Goal: Information Seeking & Learning: Understand process/instructions

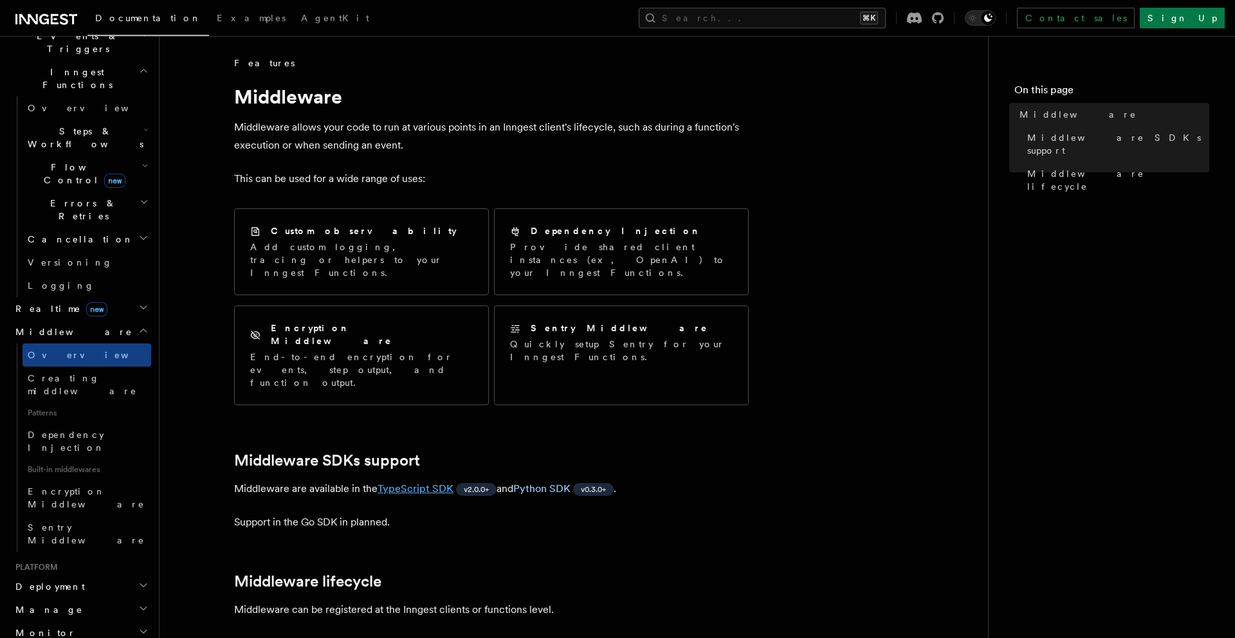
click at [399, 483] on link "TypeScript SDK" at bounding box center [416, 489] width 76 height 12
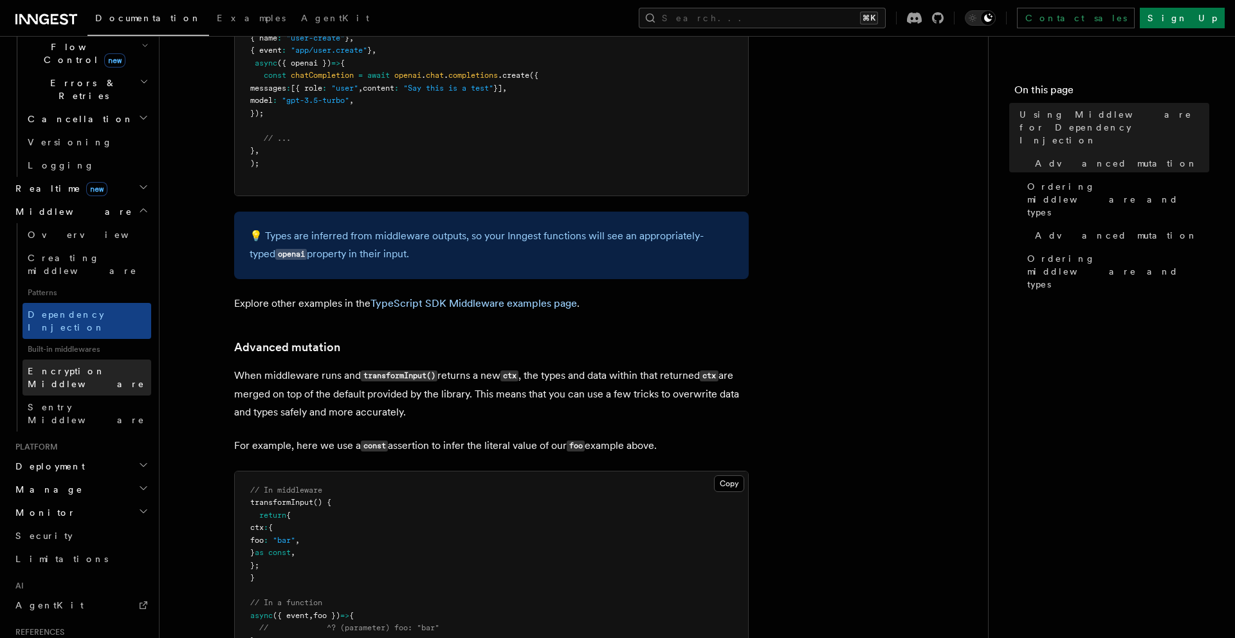
scroll to position [548, 0]
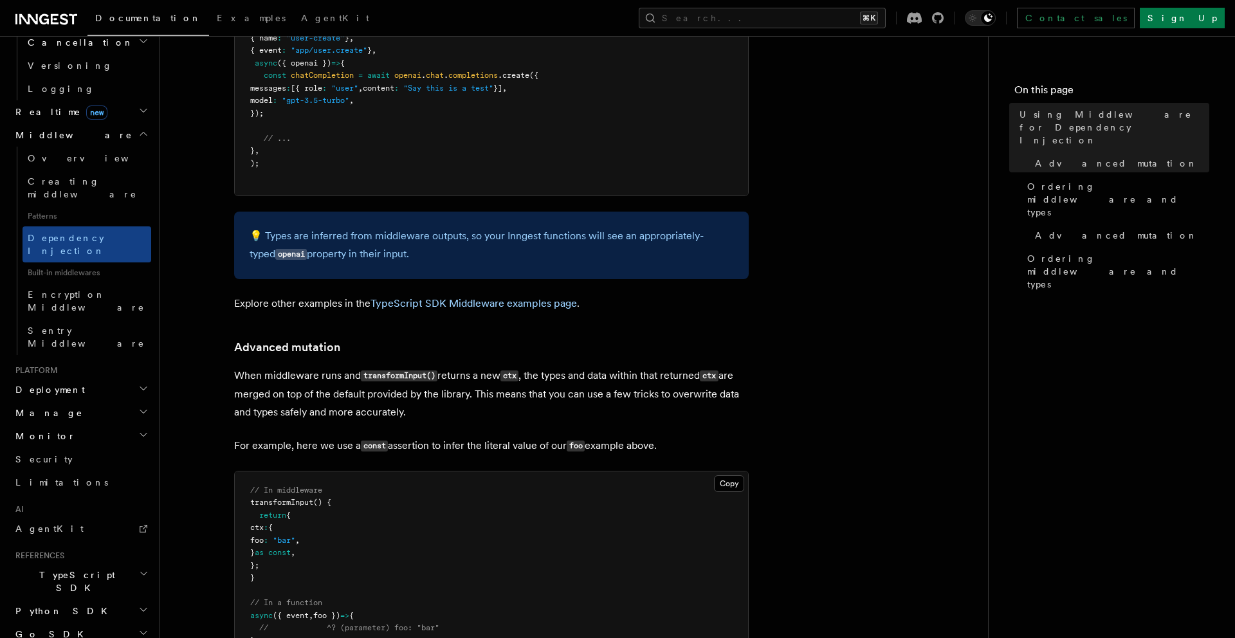
click at [92, 564] on h2 "TypeScript SDK" at bounding box center [80, 582] width 141 height 36
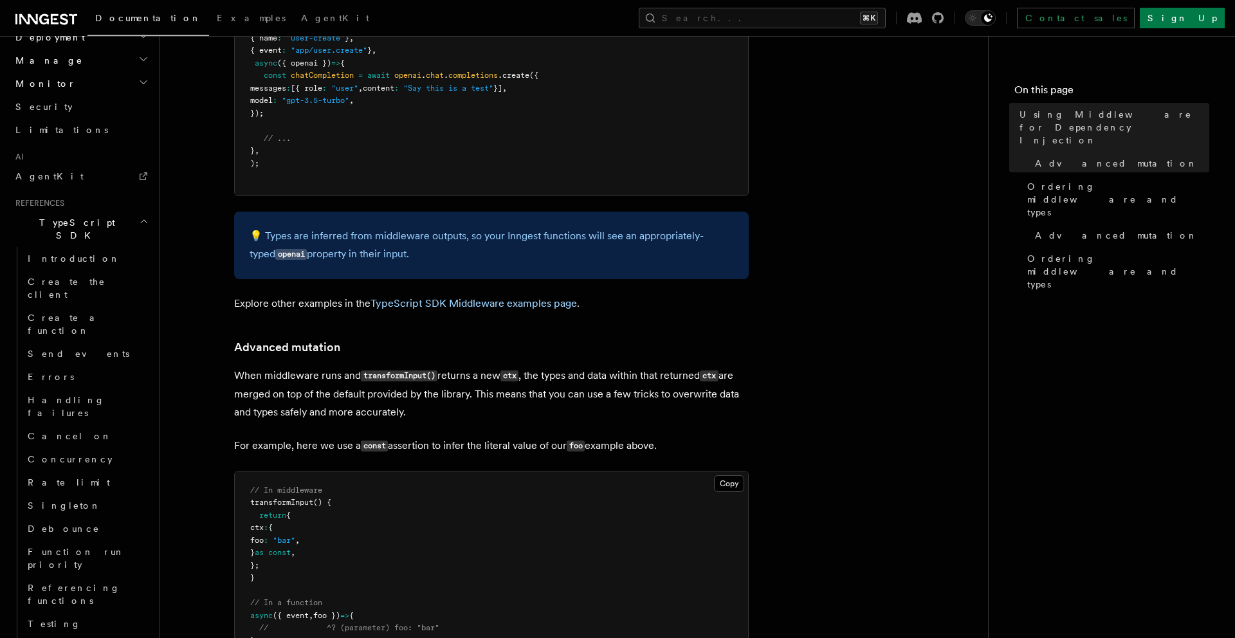
scroll to position [900, 0]
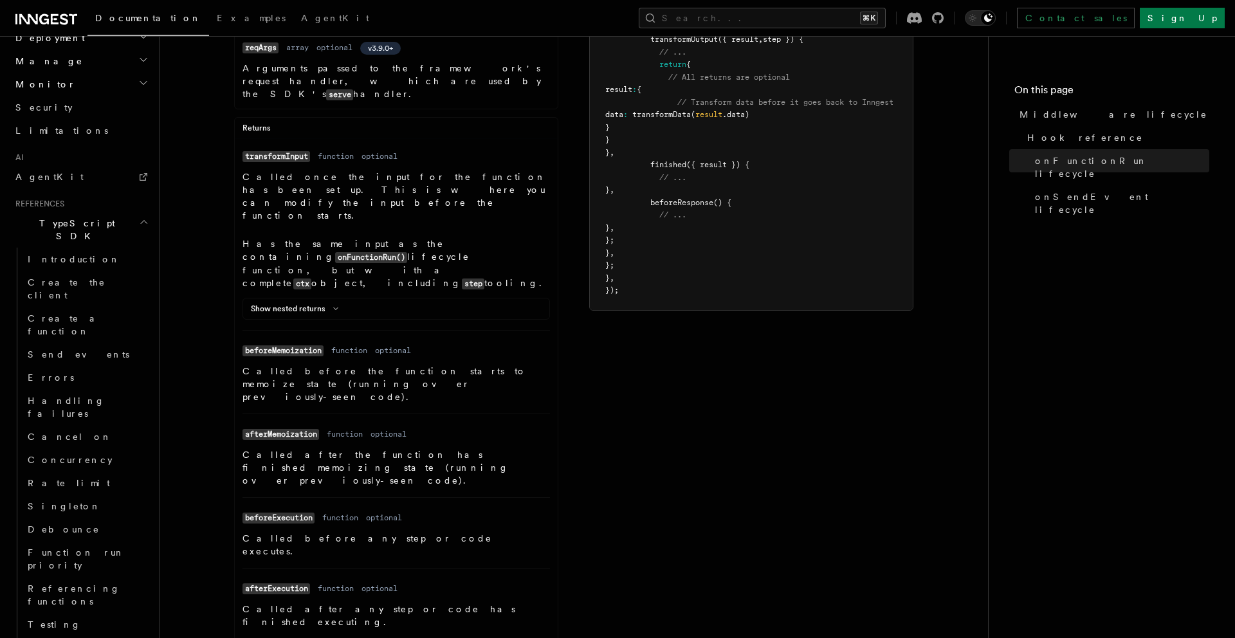
scroll to position [550, 0]
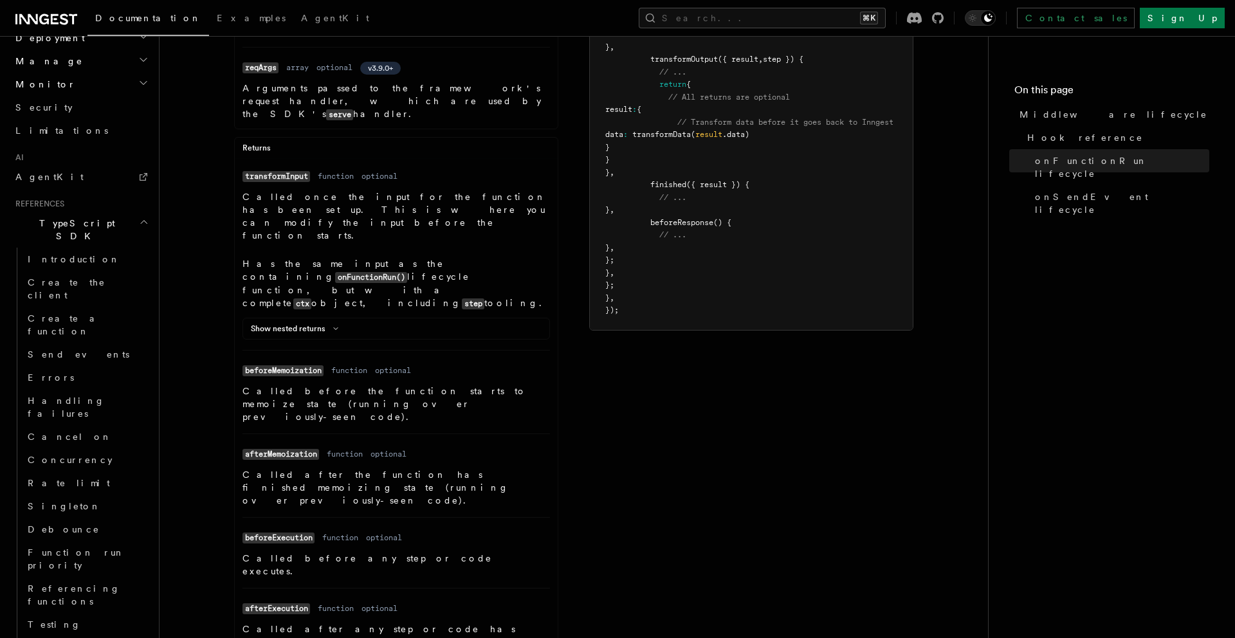
click at [350, 365] on dd "function" at bounding box center [349, 370] width 36 height 10
click at [302, 365] on code "beforeMemoization" at bounding box center [283, 370] width 81 height 11
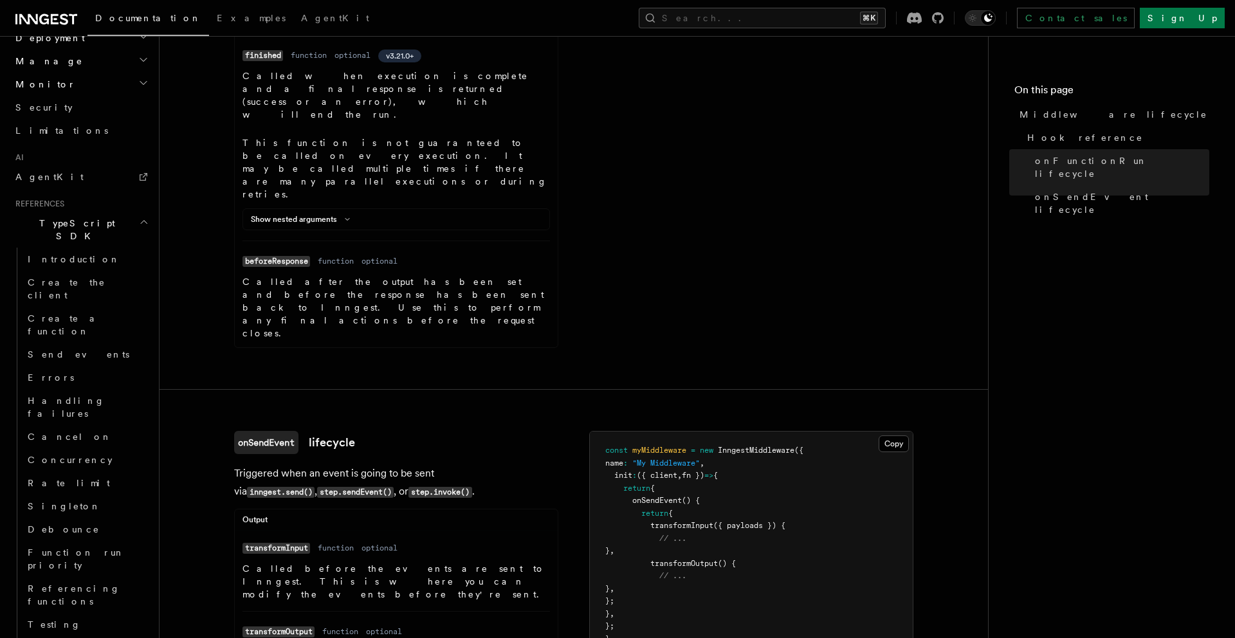
scroll to position [1353, 0]
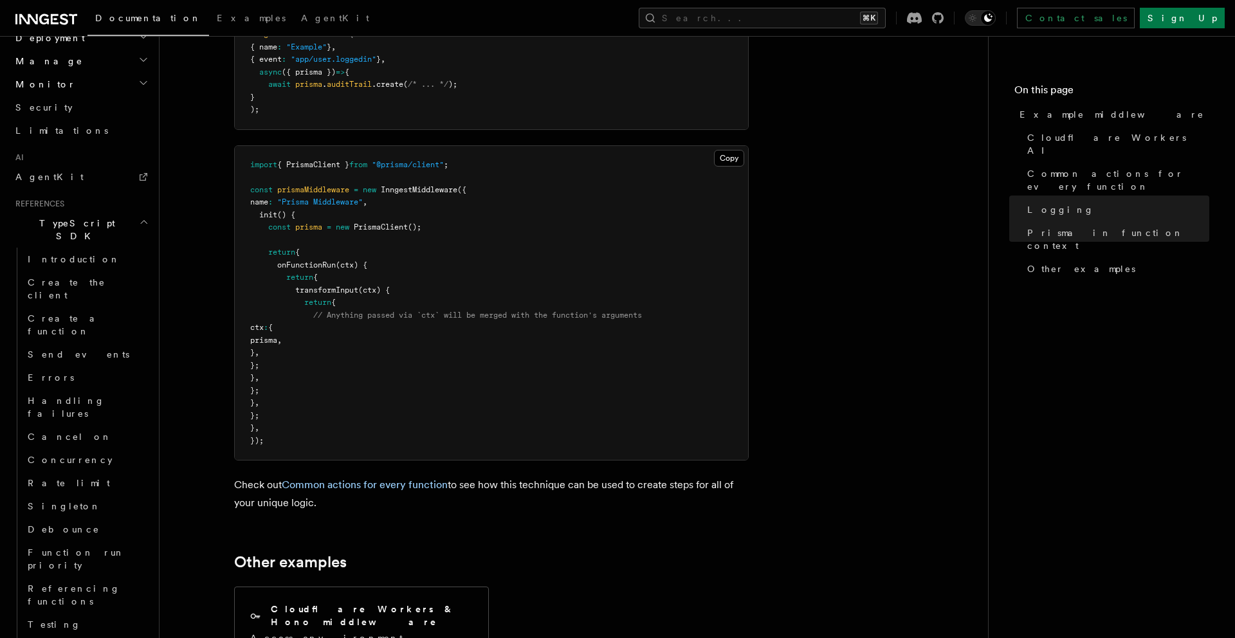
scroll to position [3656, 0]
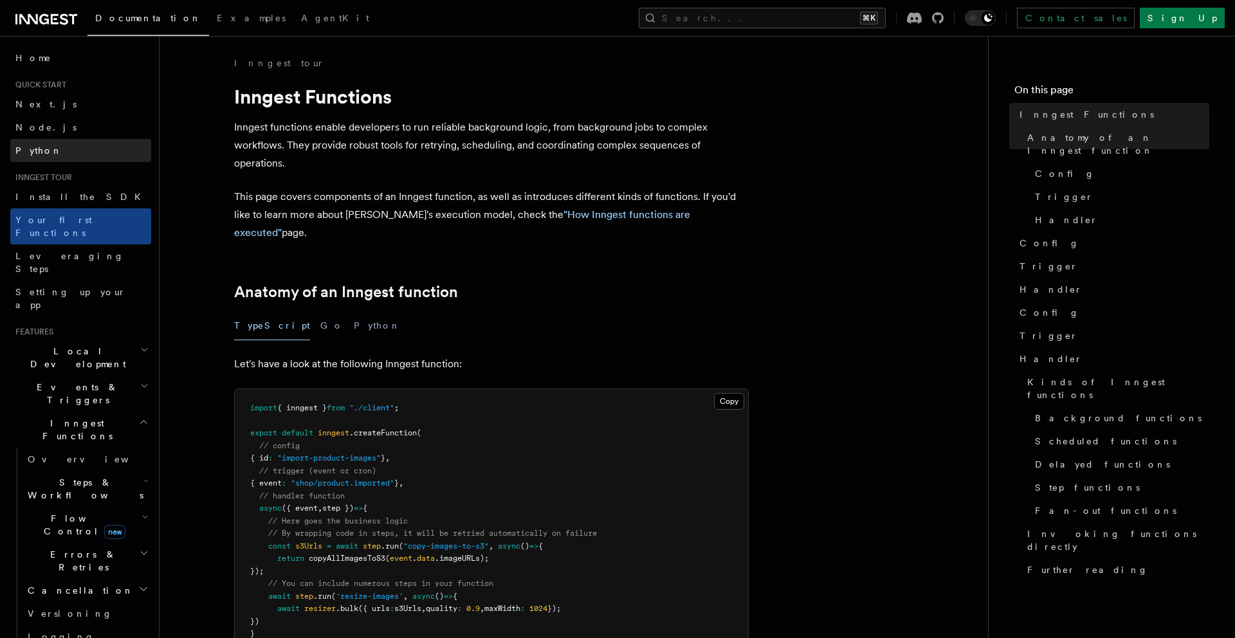
click at [49, 140] on link "Python" at bounding box center [80, 150] width 141 height 23
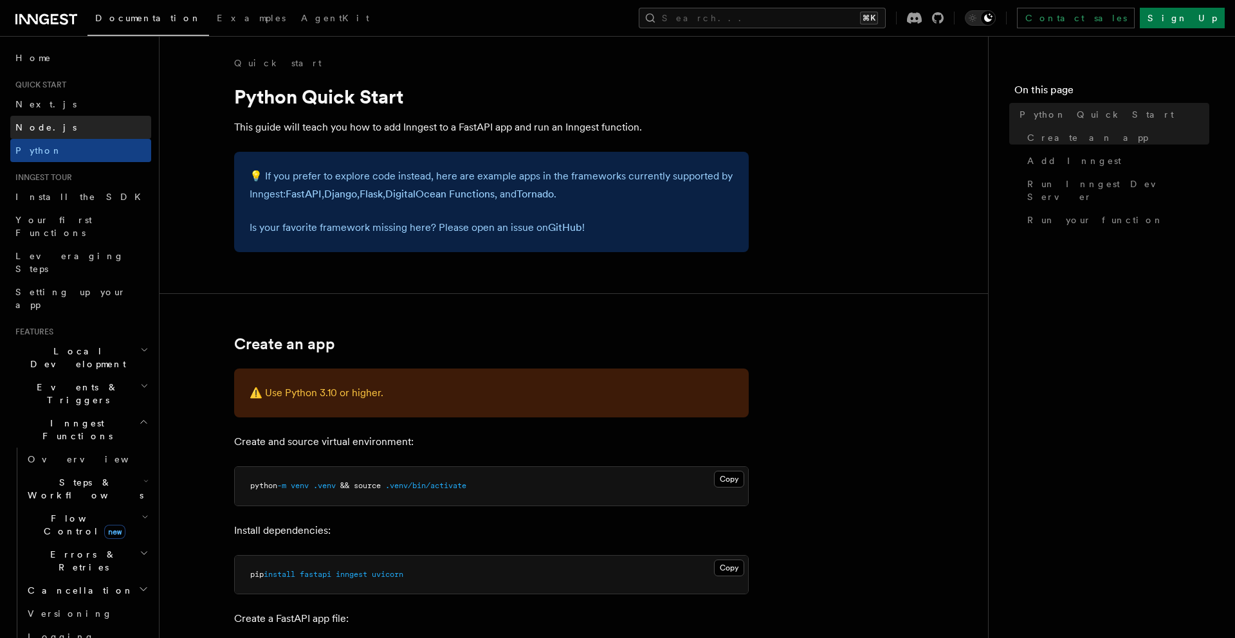
click at [57, 127] on link "Node.js" at bounding box center [80, 127] width 141 height 23
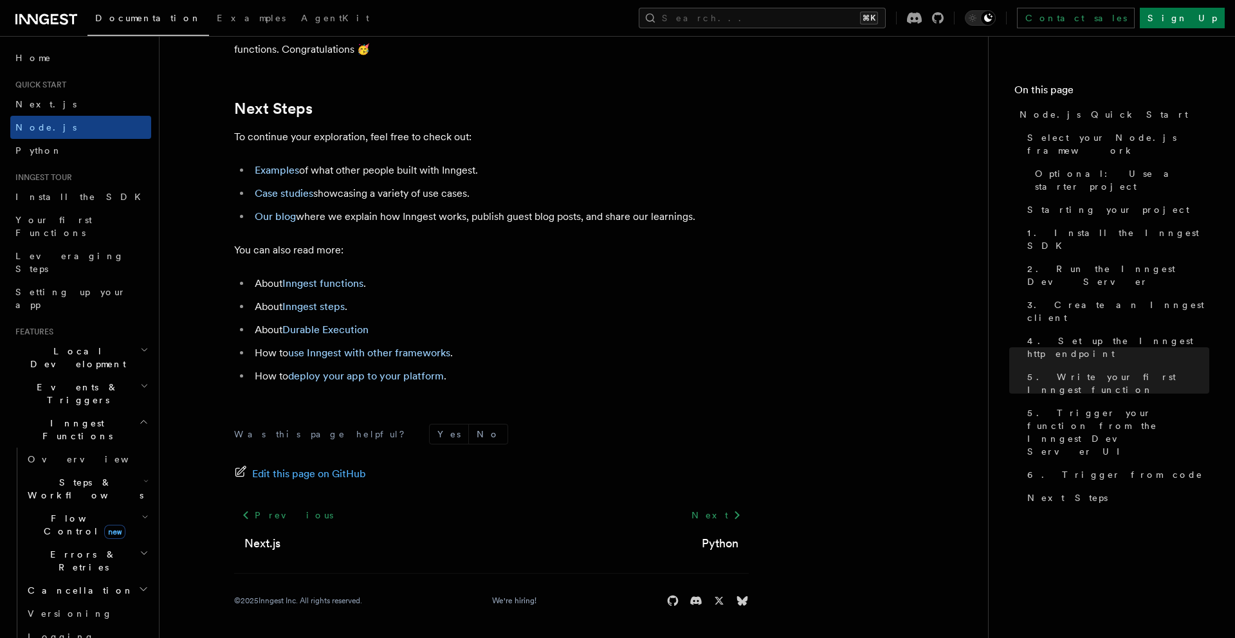
scroll to position [8040, 0]
click at [53, 201] on span "Install the SDK" at bounding box center [81, 197] width 133 height 10
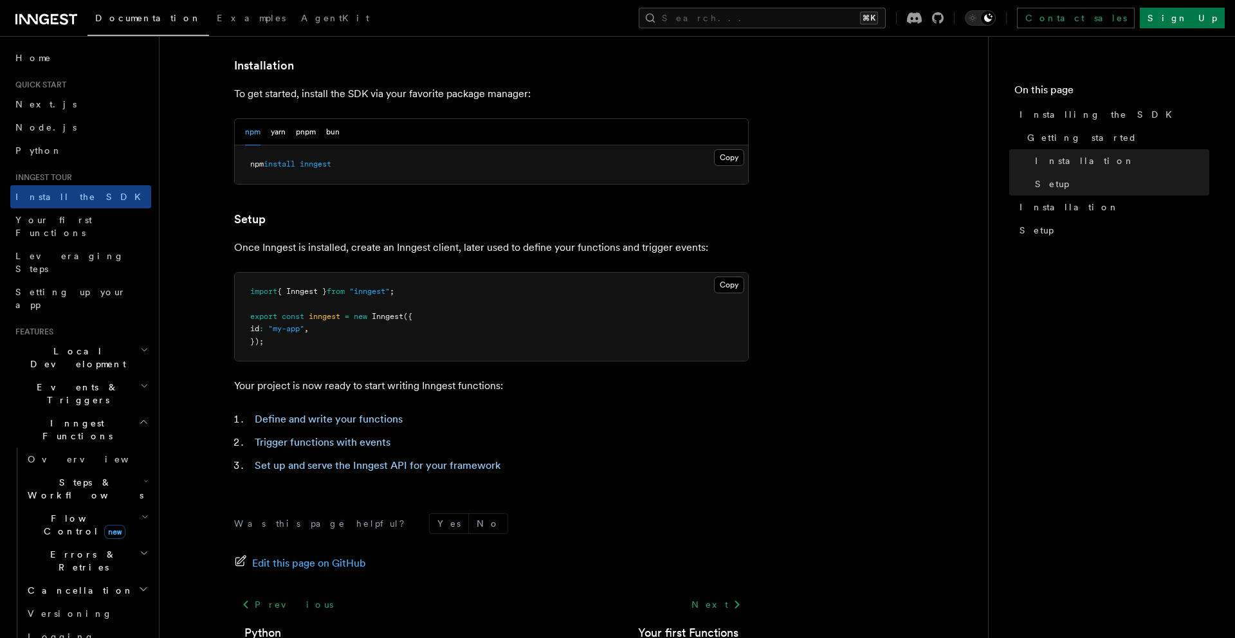
scroll to position [341, 0]
click at [70, 228] on link "Your first Functions" at bounding box center [80, 226] width 141 height 36
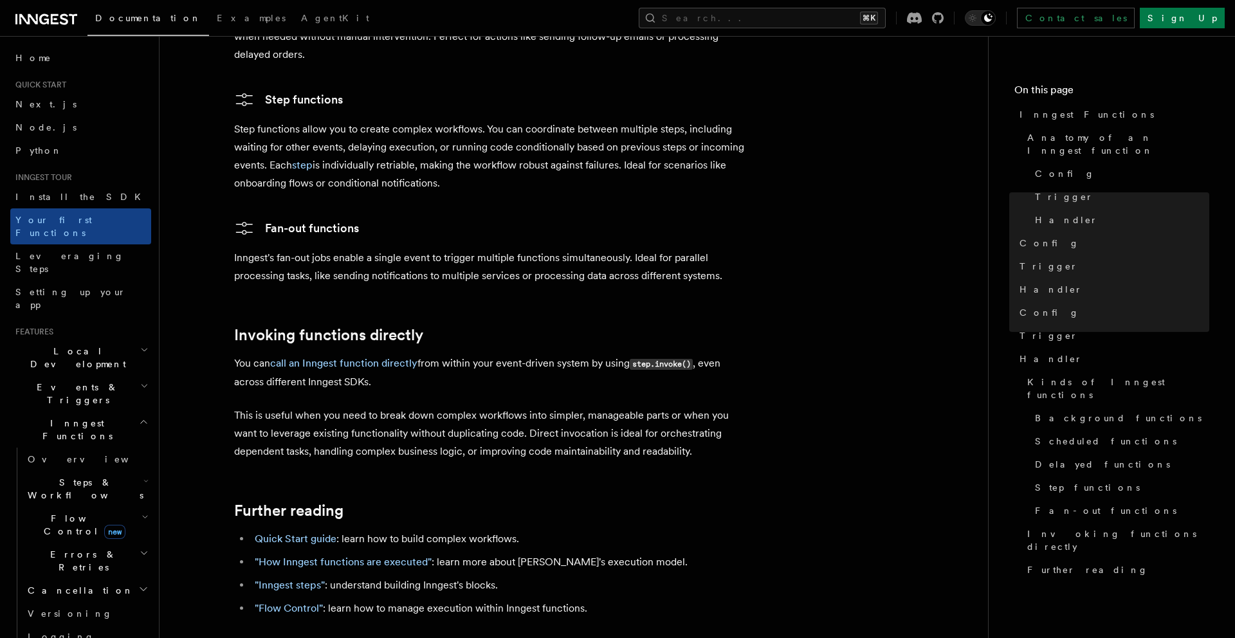
scroll to position [2461, 0]
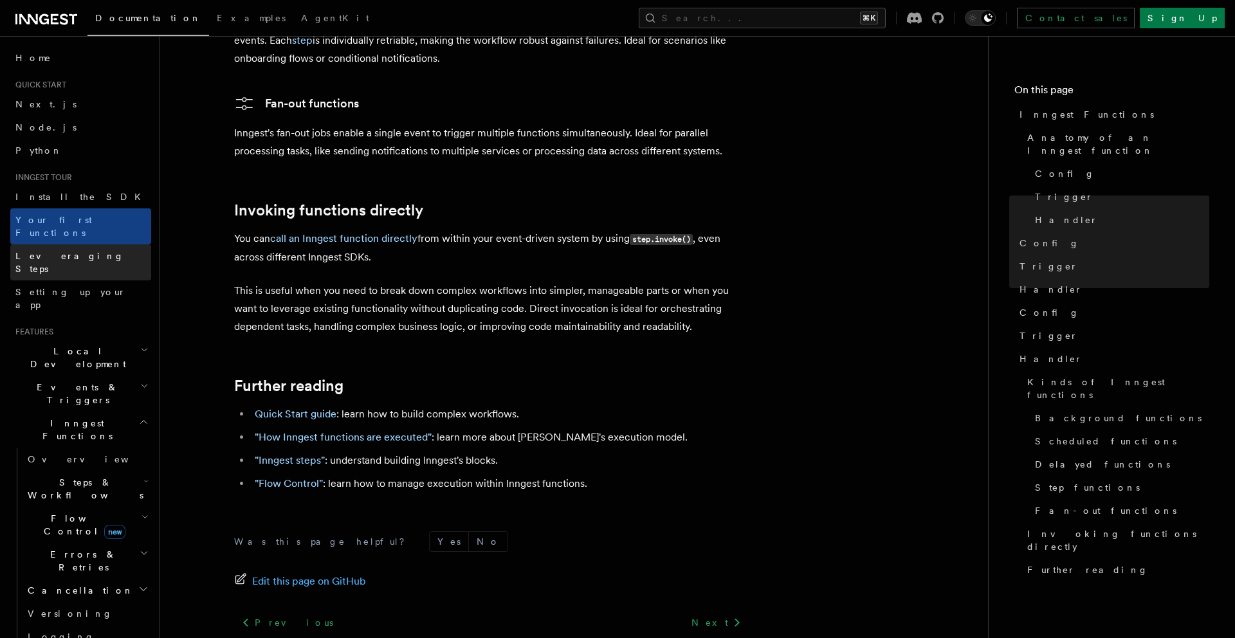
click at [118, 247] on link "Leveraging Steps" at bounding box center [80, 263] width 141 height 36
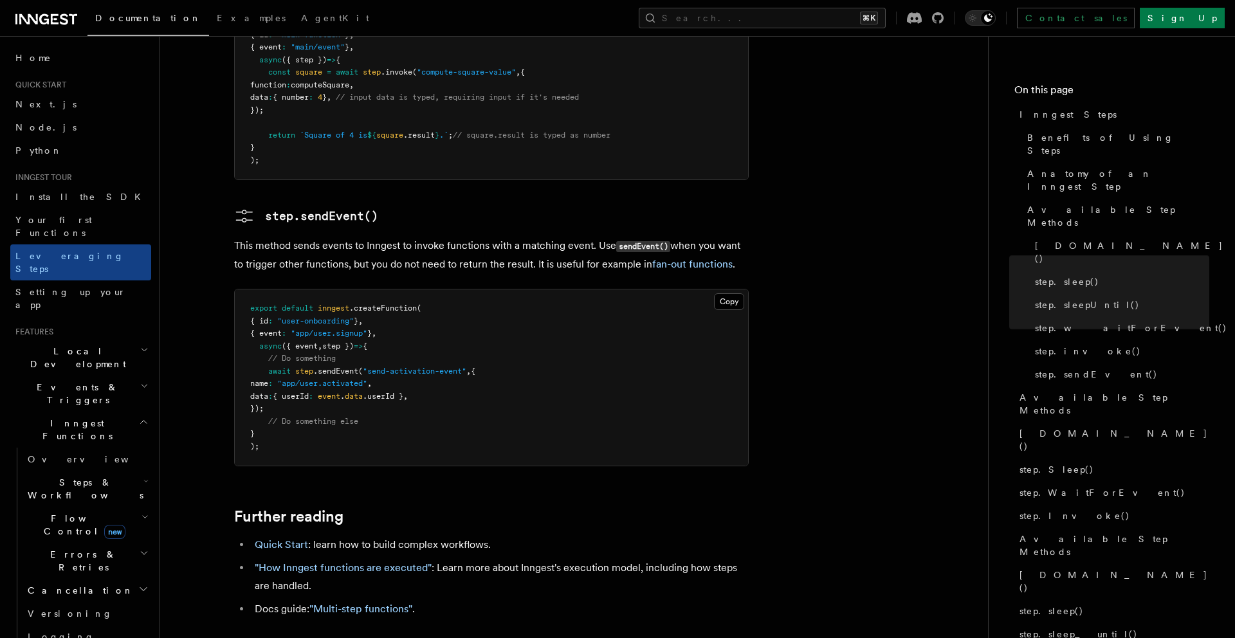
scroll to position [2695, 0]
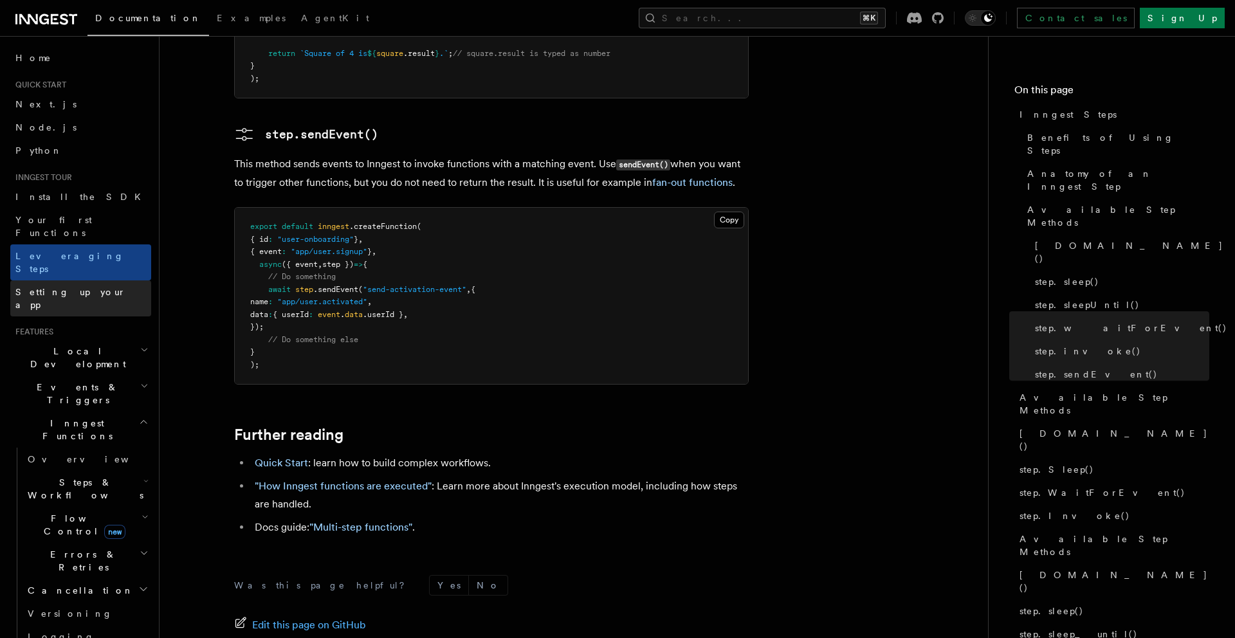
click at [97, 281] on link "Setting up your app" at bounding box center [80, 299] width 141 height 36
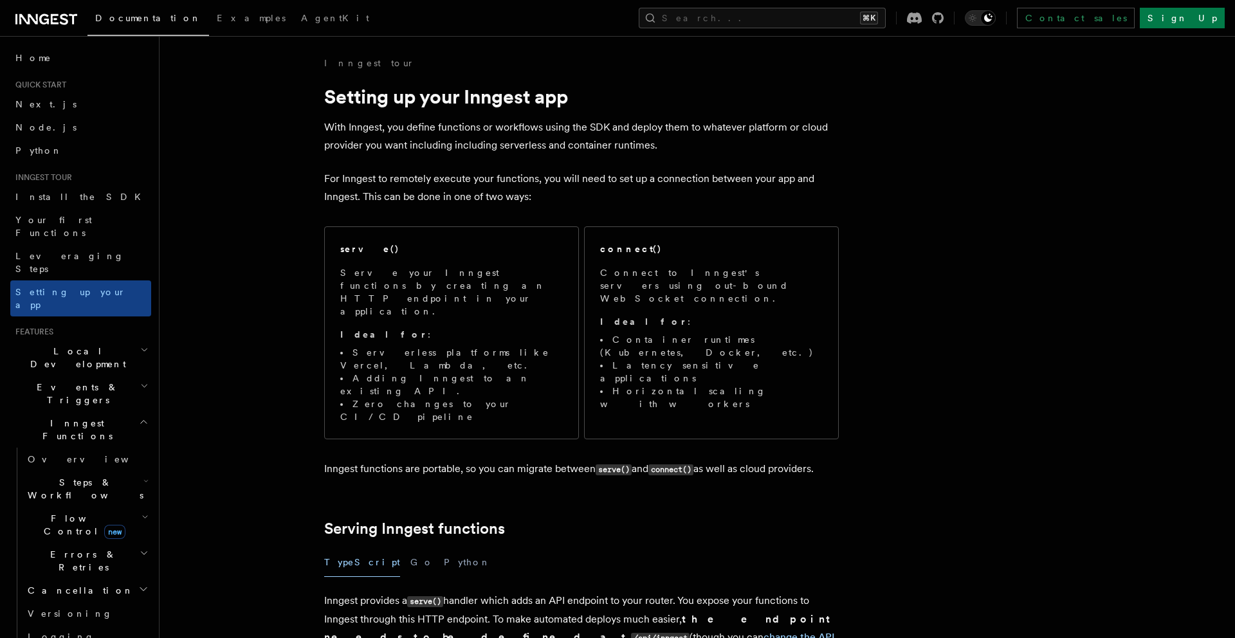
click at [70, 345] on span "Local Development" at bounding box center [75, 358] width 130 height 26
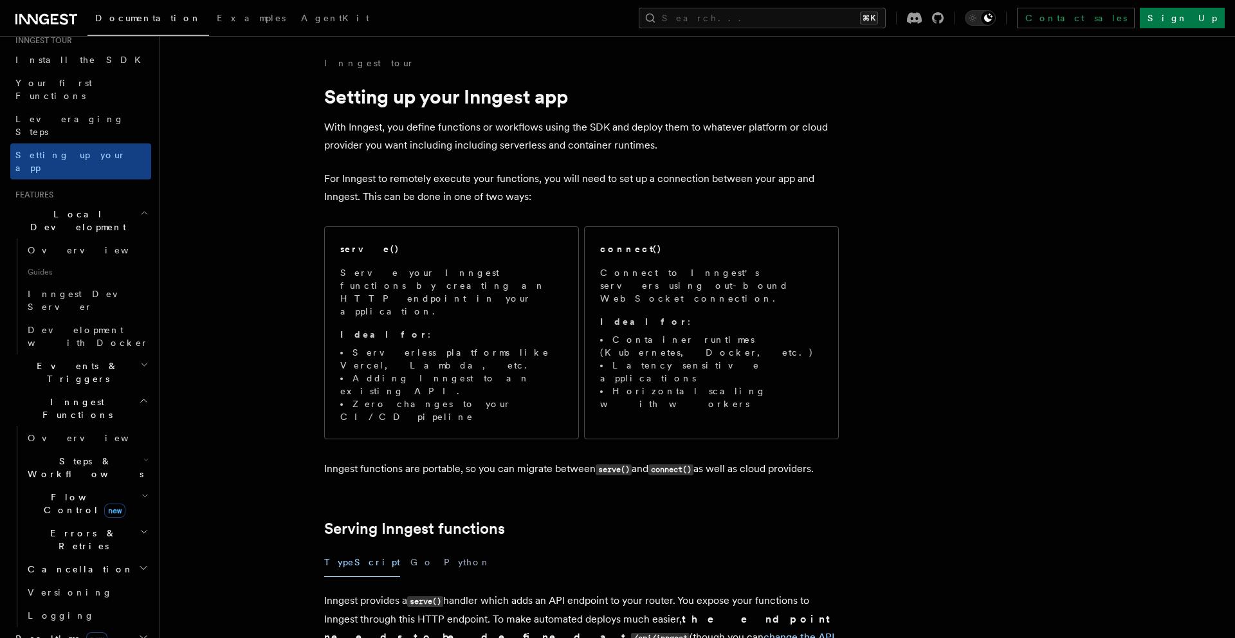
scroll to position [249, 0]
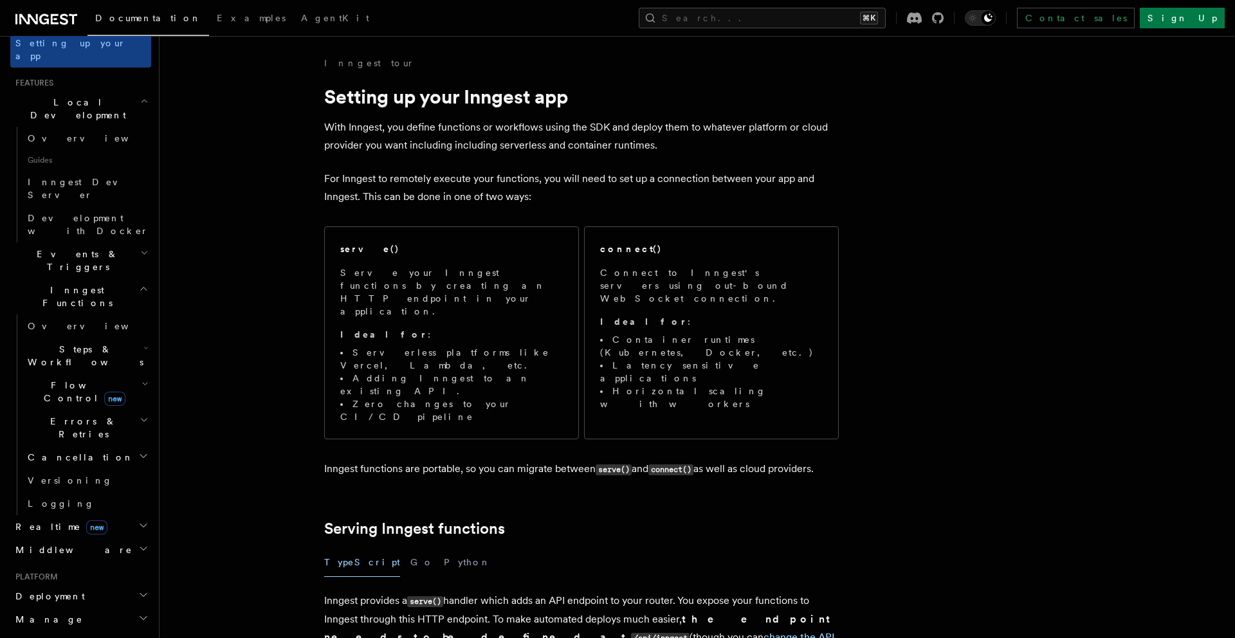
click at [95, 243] on h2 "Events & Triggers" at bounding box center [80, 261] width 141 height 36
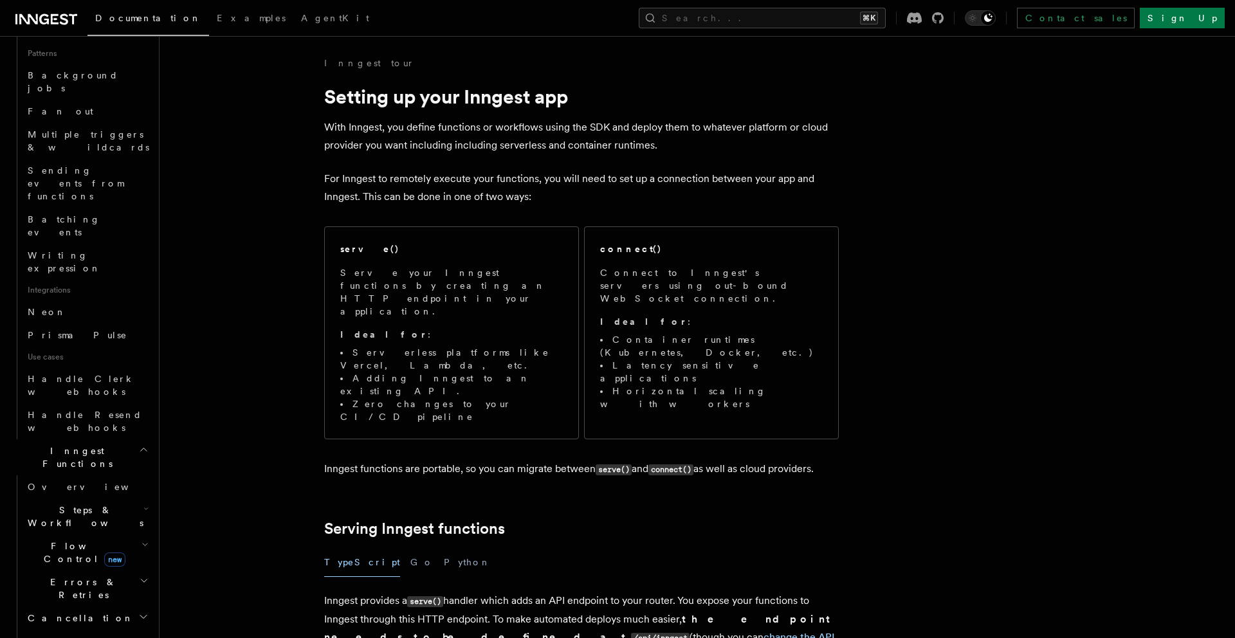
scroll to position [752, 0]
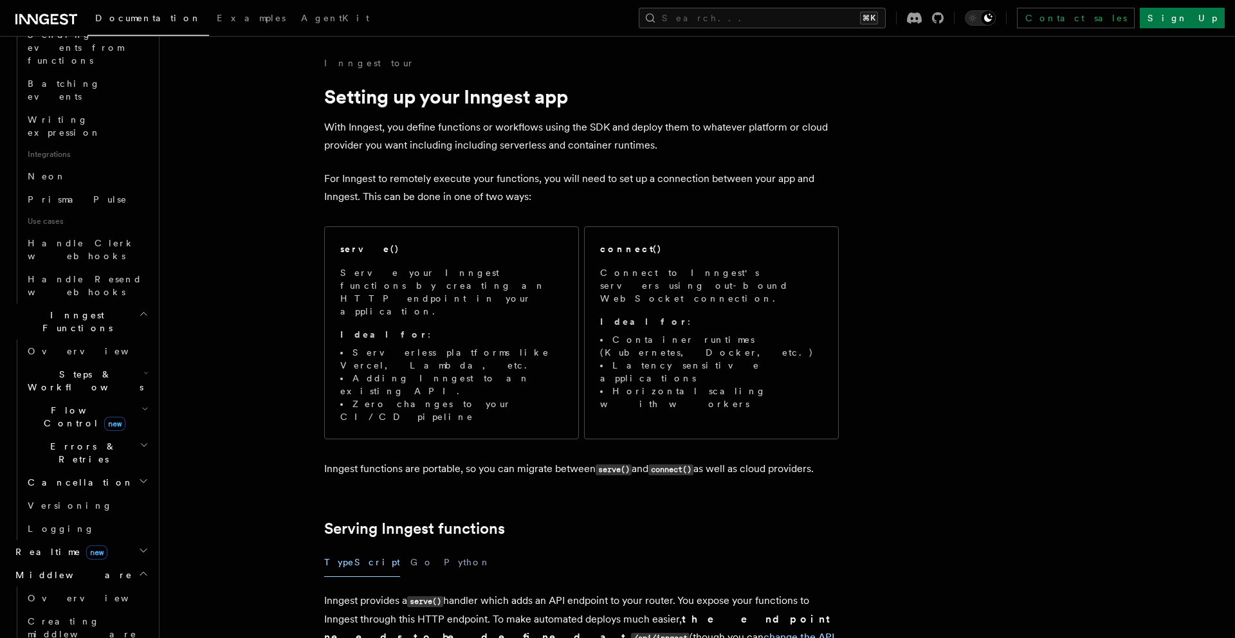
scroll to position [870, 0]
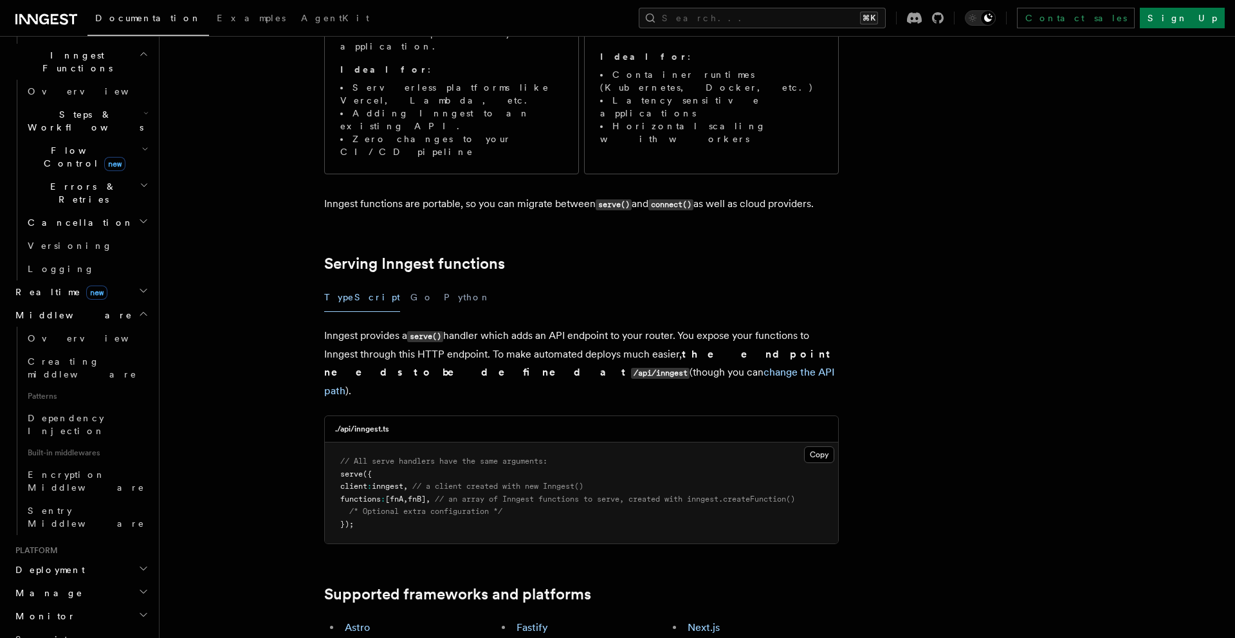
scroll to position [273, 0]
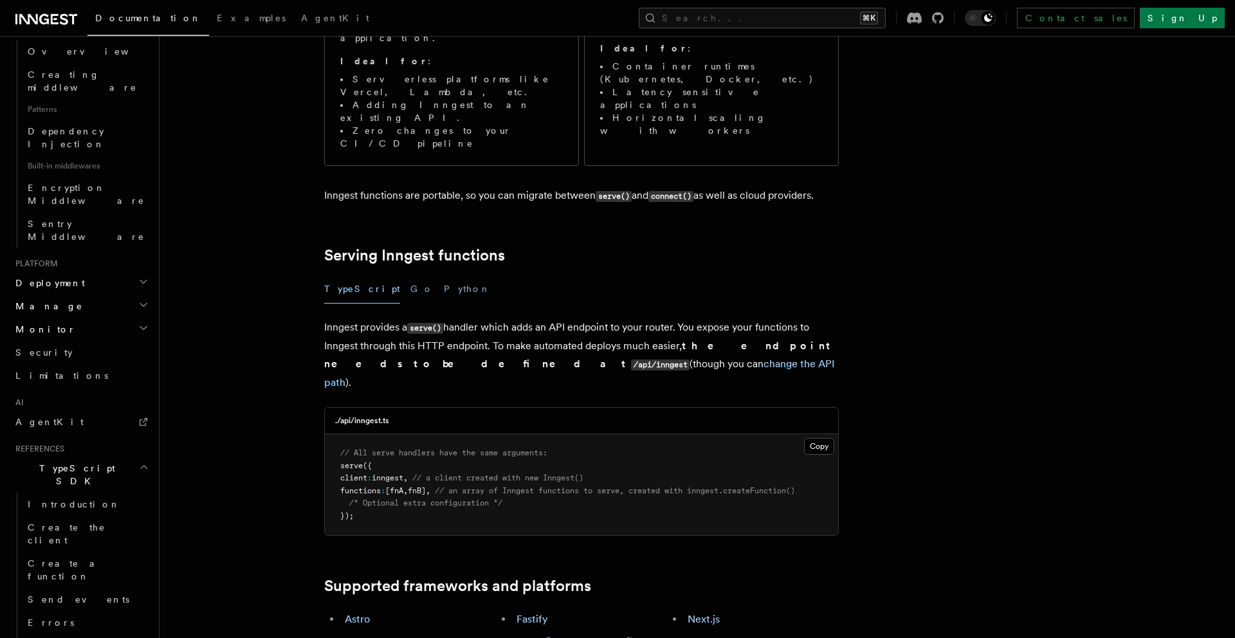
scroll to position [1440, 0]
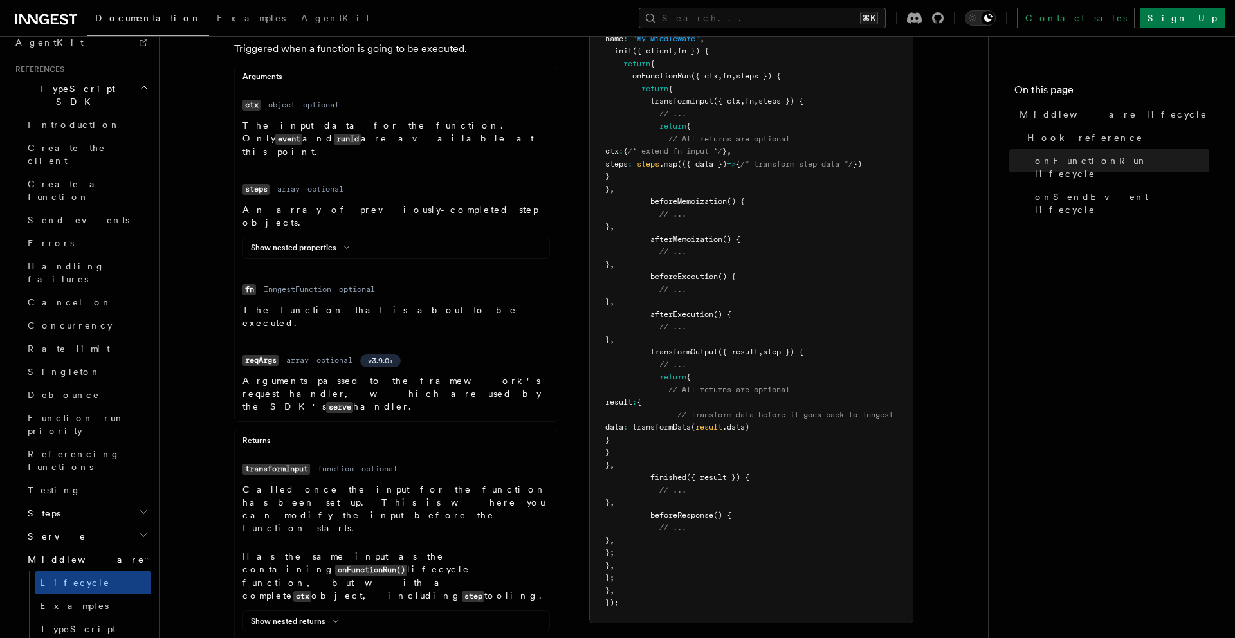
scroll to position [264, 0]
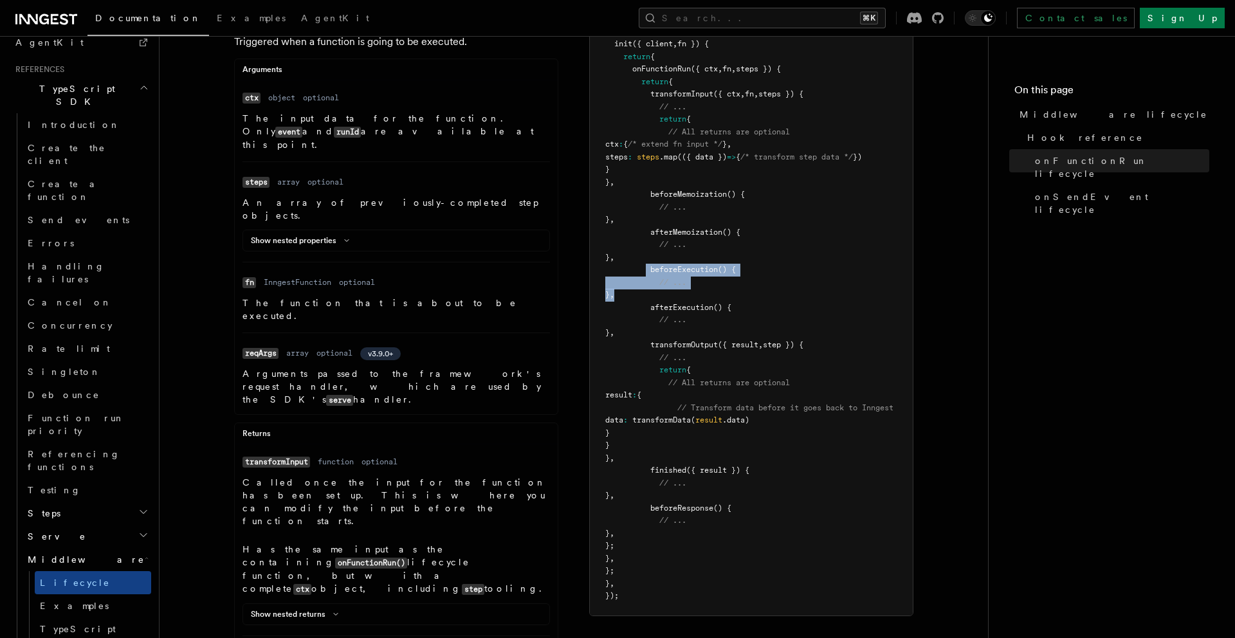
drag, startPoint x: 658, startPoint y: 278, endPoint x: 678, endPoint y: 293, distance: 24.7
click at [678, 293] on pre "const myMiddleware = new InngestMiddleware ({ name : "My Middleware" , init ({ …" at bounding box center [751, 308] width 323 height 616
drag, startPoint x: 691, startPoint y: 293, endPoint x: 627, endPoint y: 269, distance: 68.8
click at [627, 269] on pre "const myMiddleware = new InngestMiddleware ({ name : "My Middleware" , init ({ …" at bounding box center [751, 308] width 323 height 616
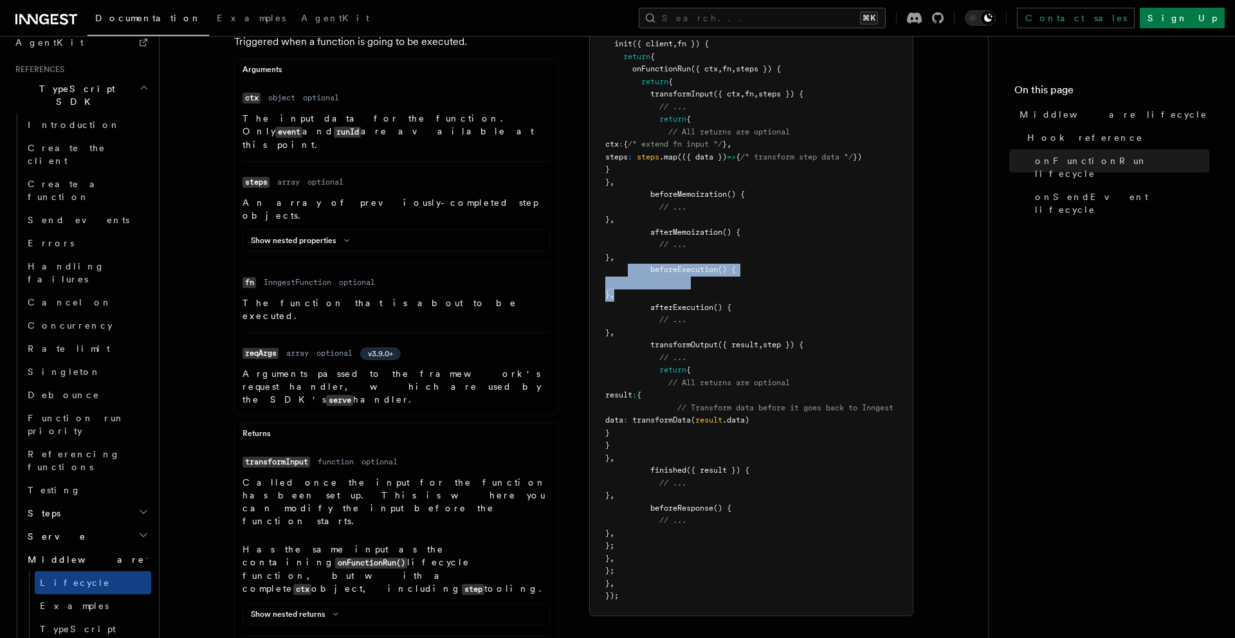
click at [627, 269] on span at bounding box center [628, 269] width 45 height 9
drag, startPoint x: 646, startPoint y: 272, endPoint x: 690, endPoint y: 290, distance: 47.3
click at [690, 290] on pre "const myMiddleware = new InngestMiddleware ({ name : "My Middleware" , init ({ …" at bounding box center [751, 308] width 323 height 616
drag, startPoint x: 706, startPoint y: 297, endPoint x: 596, endPoint y: 272, distance: 112.2
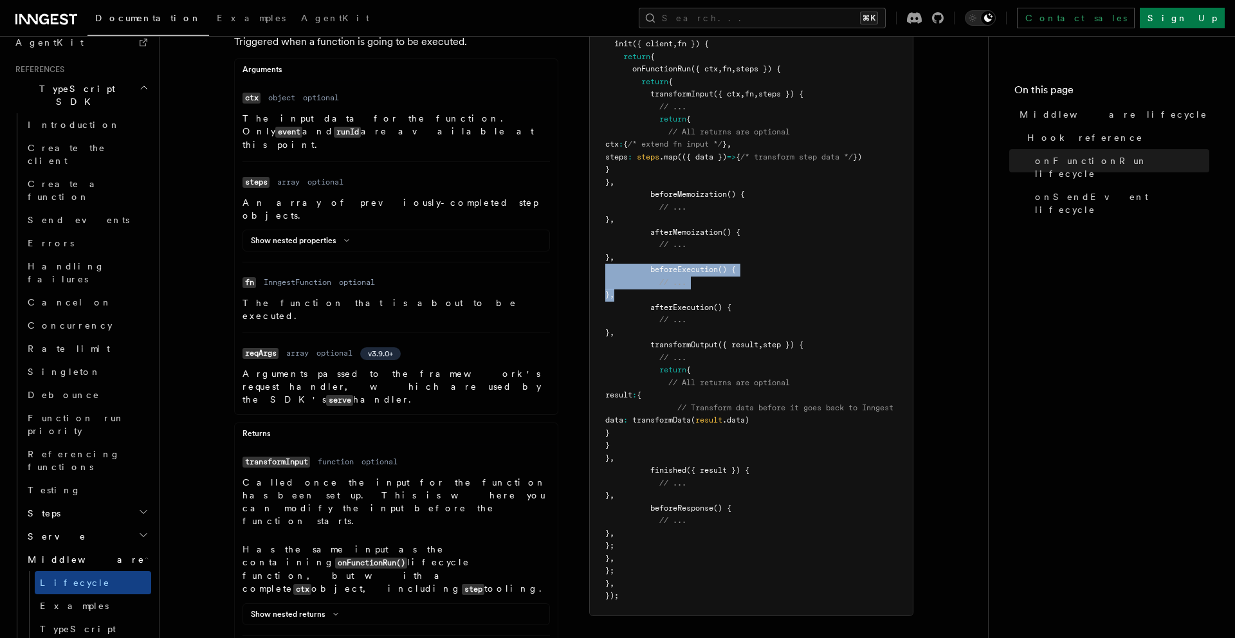
click at [596, 272] on pre "const myMiddleware = new InngestMiddleware ({ name : "My Middleware" , init ({ …" at bounding box center [751, 308] width 323 height 616
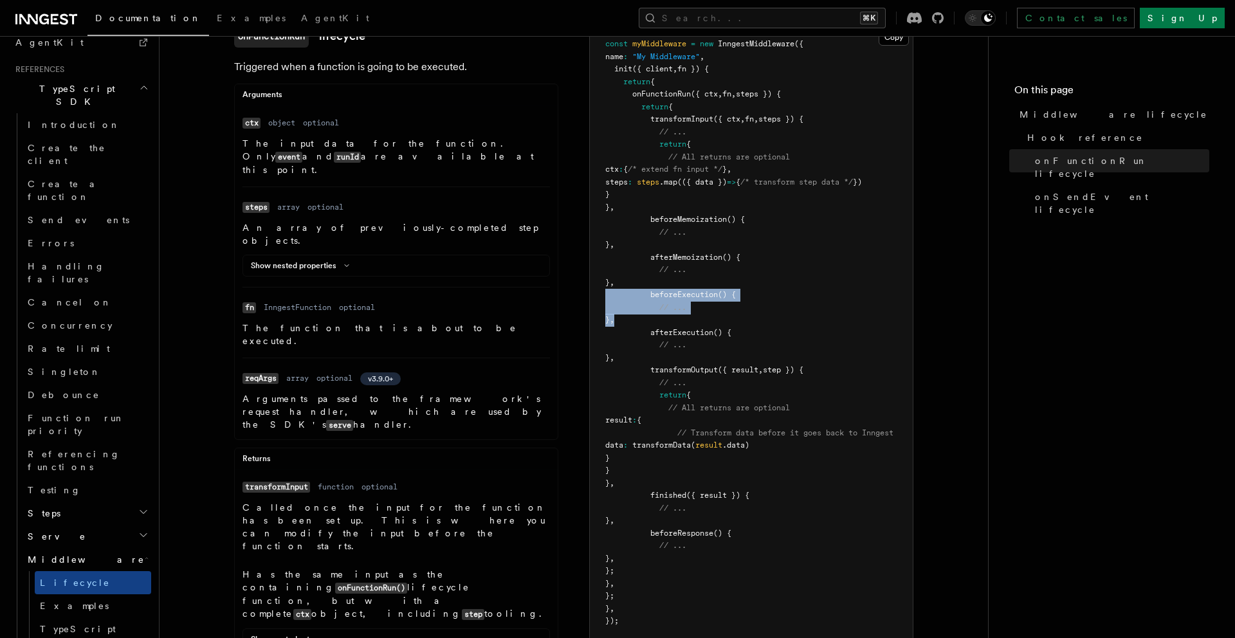
scroll to position [229, 0]
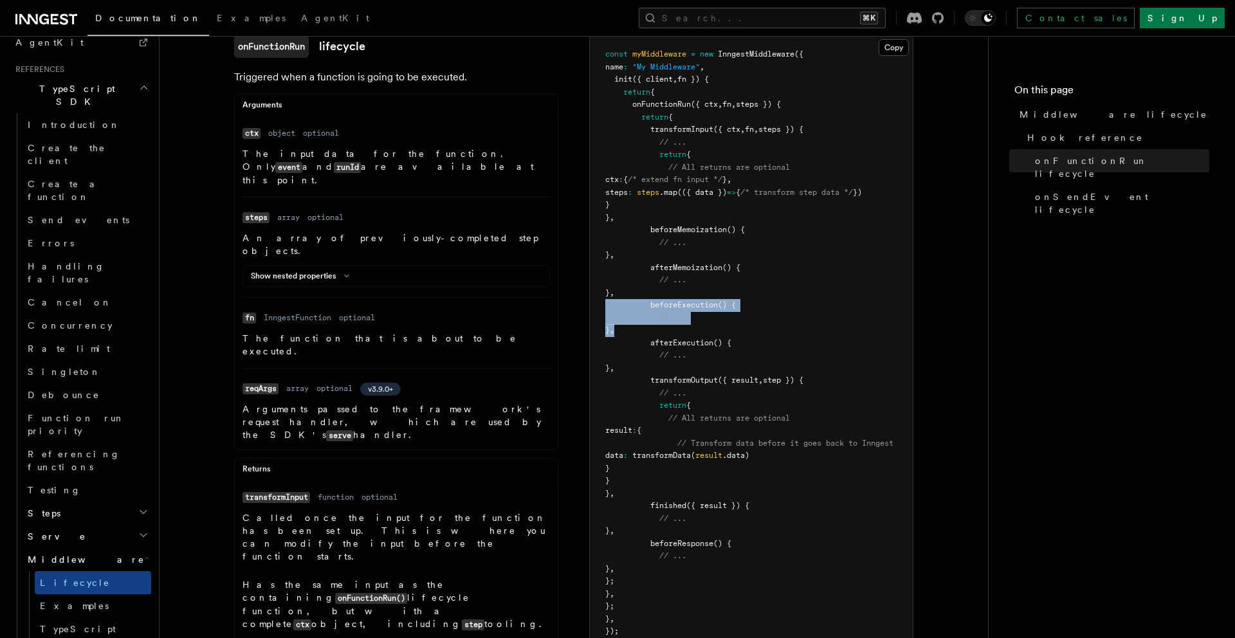
click at [710, 315] on pre "const myMiddleware = new InngestMiddleware ({ name : "My Middleware" , init ({ …" at bounding box center [751, 343] width 323 height 616
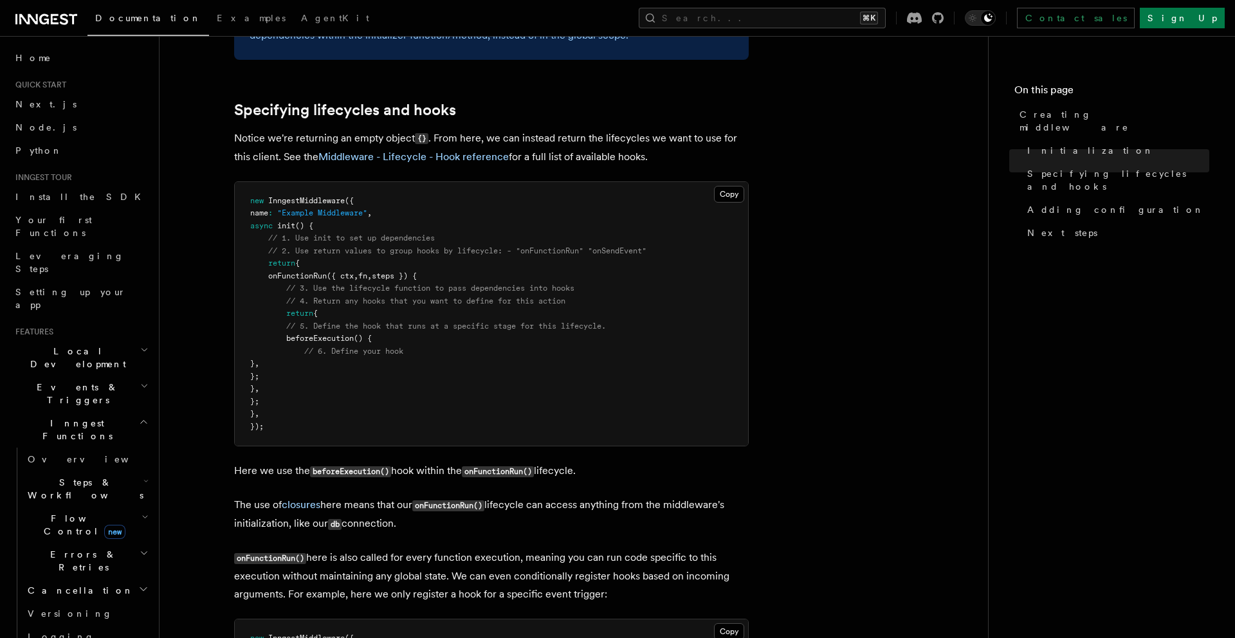
scroll to position [1003, 0]
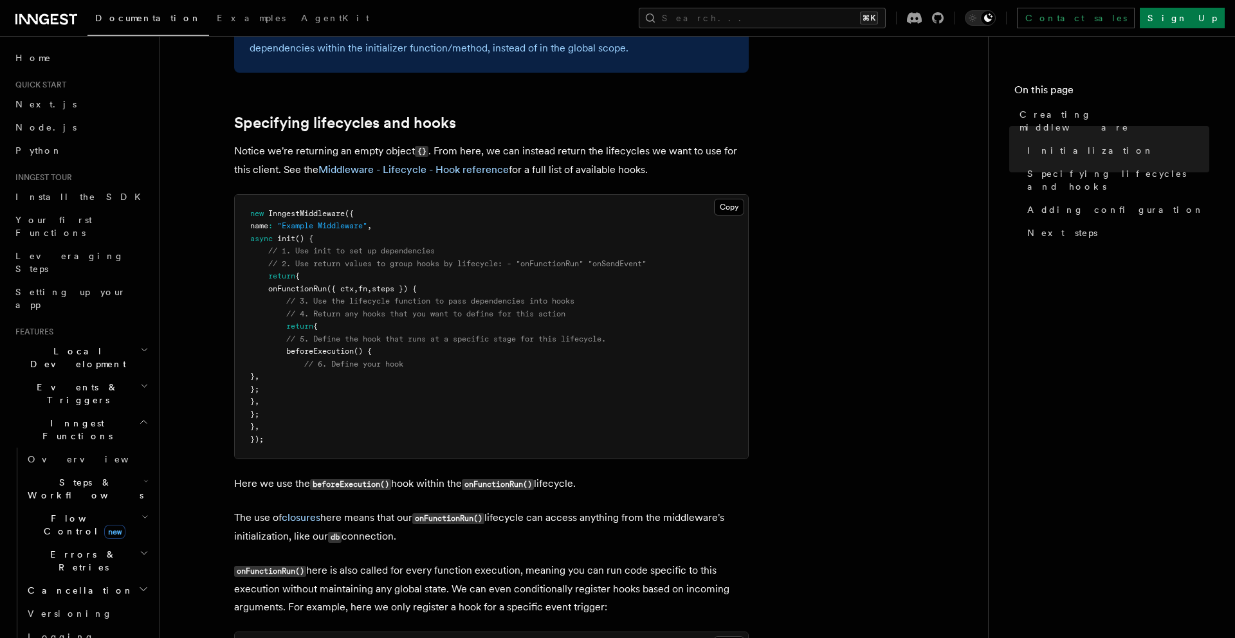
click at [350, 291] on span "({ ctx" at bounding box center [340, 288] width 27 height 9
copy span "ctx"
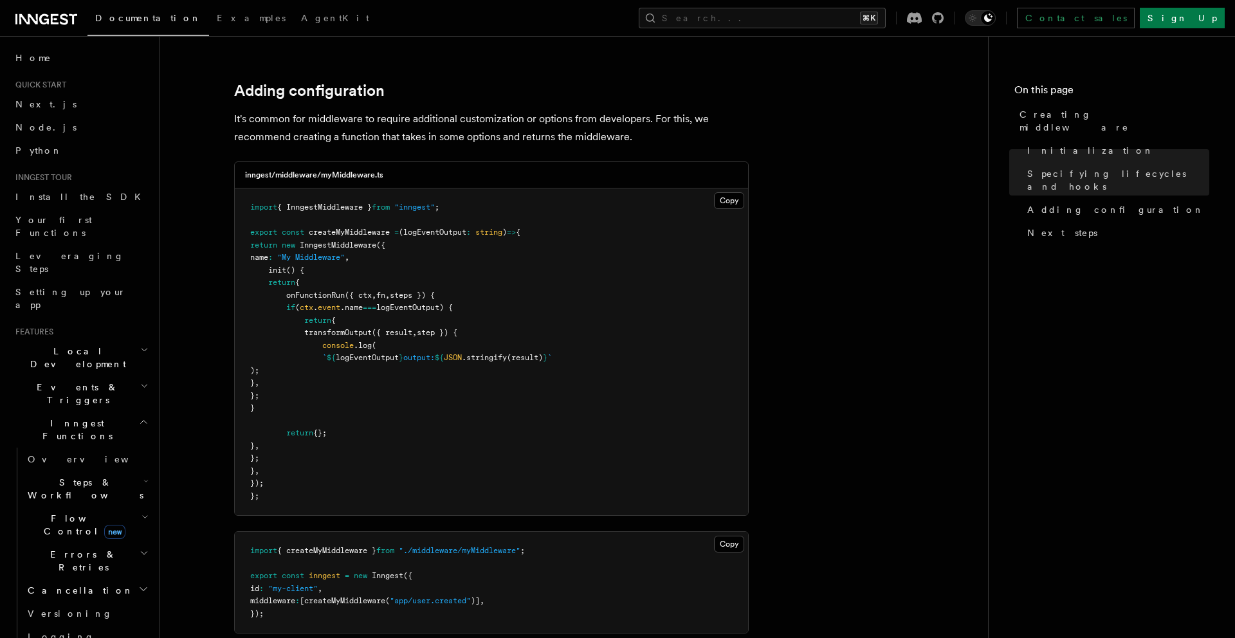
scroll to position [2224, 0]
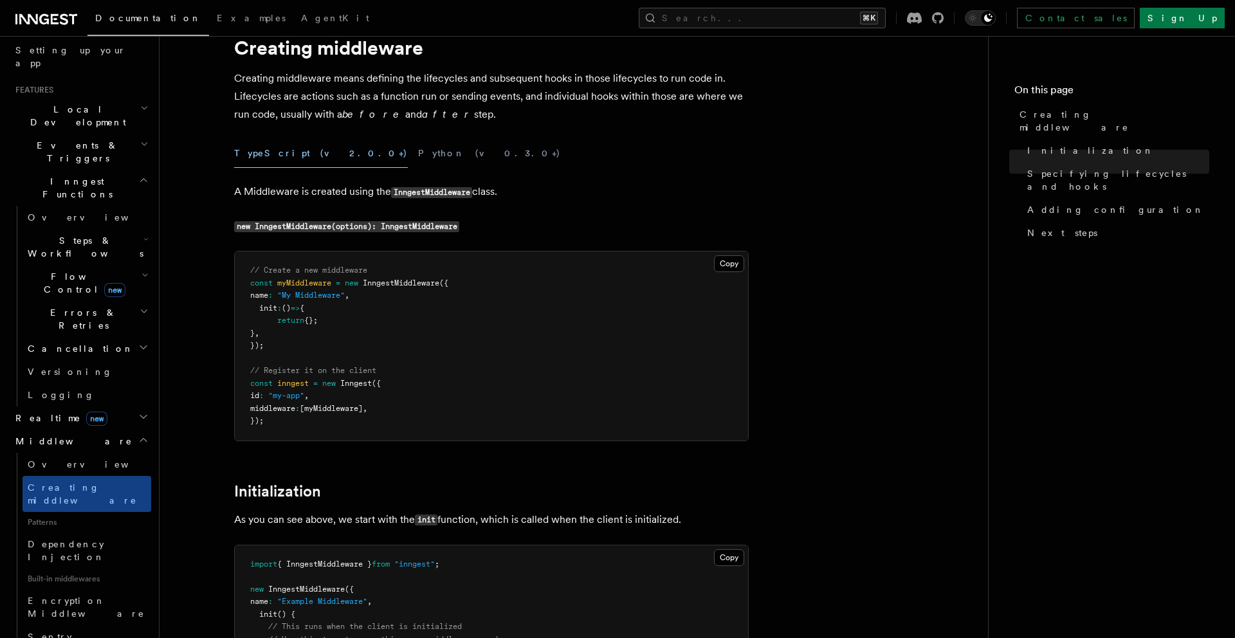
scroll to position [0, 0]
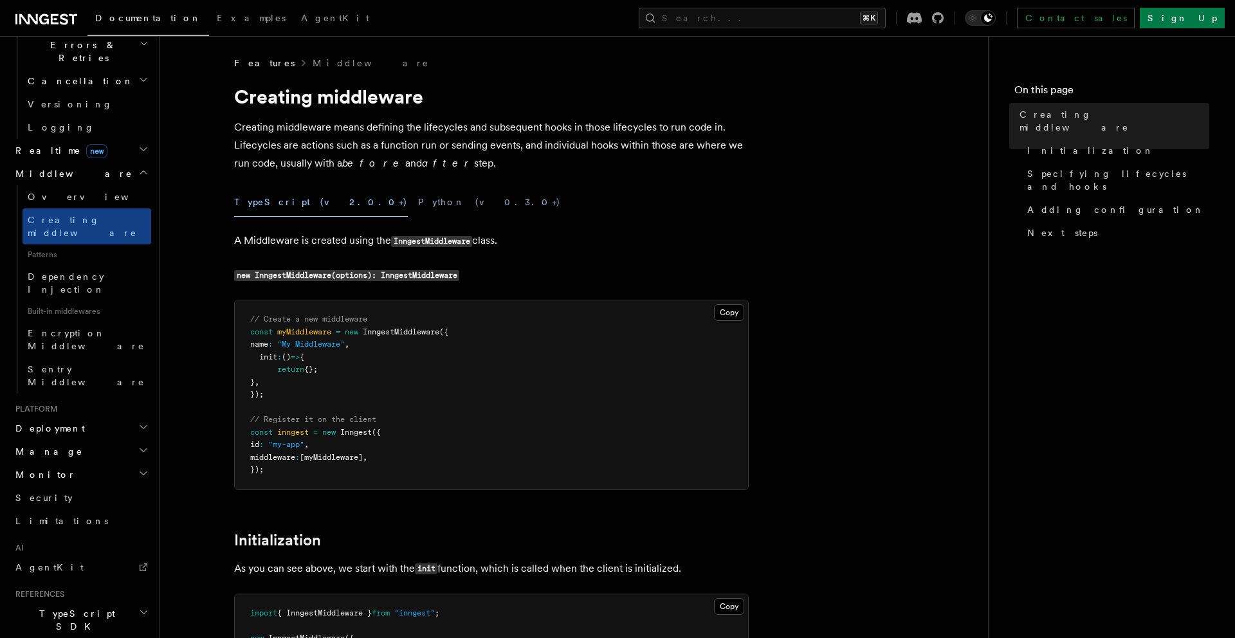
click at [71, 602] on h2 "TypeScript SDK" at bounding box center [80, 620] width 141 height 36
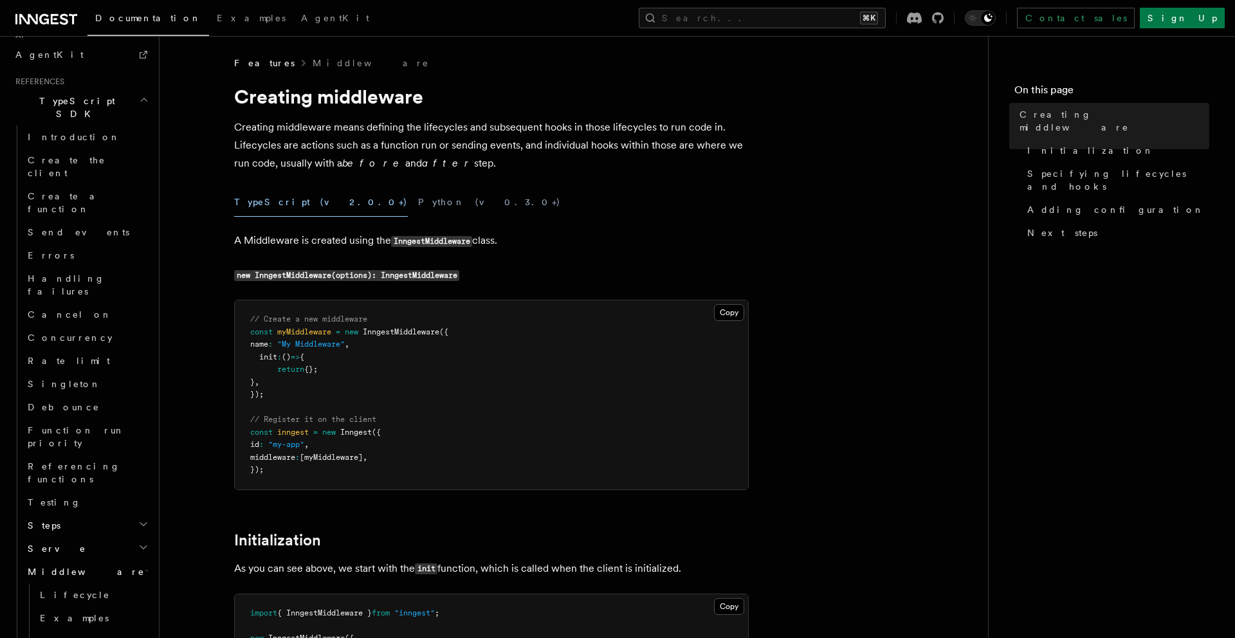
scroll to position [1035, 0]
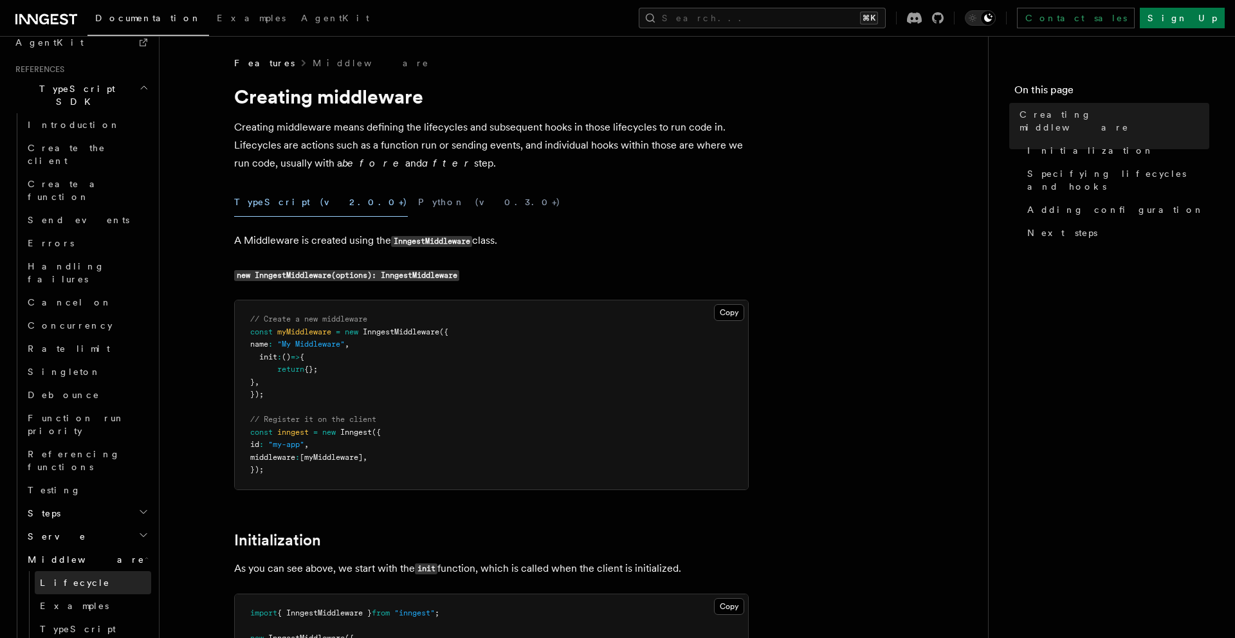
click at [59, 578] on span "Lifecycle" at bounding box center [75, 583] width 70 height 10
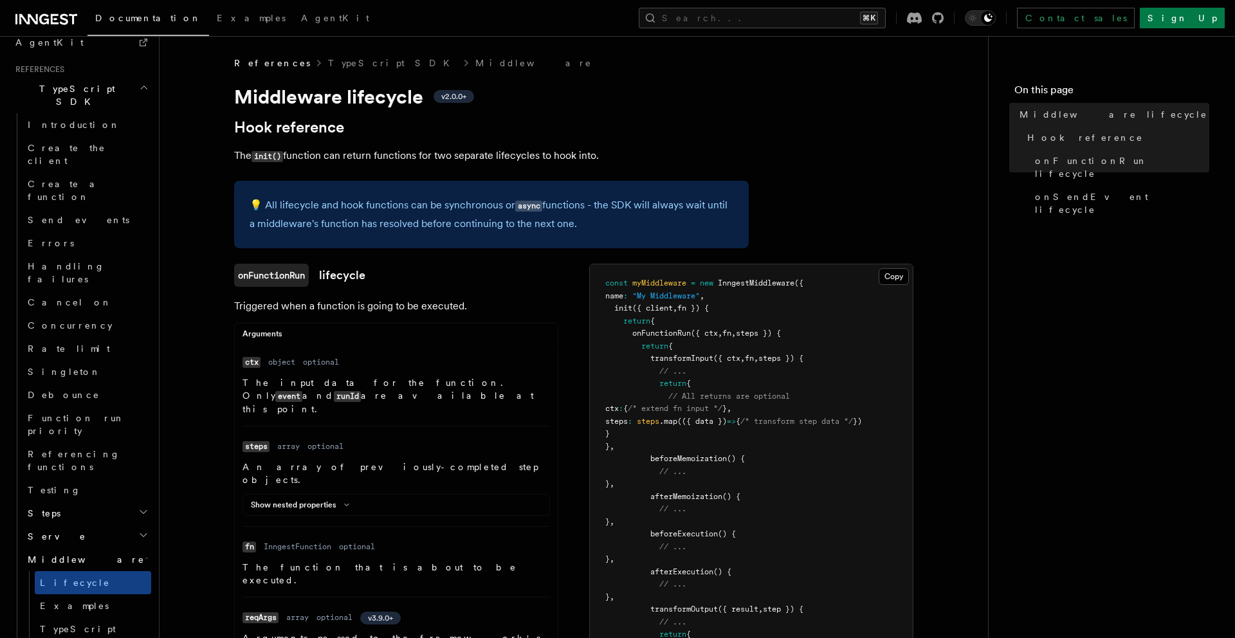
drag, startPoint x: 225, startPoint y: 306, endPoint x: 564, endPoint y: 328, distance: 339.8
click at [770, 323] on pre "const myMiddleware = new InngestMiddleware ({ name : "My Middleware" , init ({ …" at bounding box center [751, 572] width 323 height 616
click at [732, 333] on span "fn" at bounding box center [727, 333] width 9 height 9
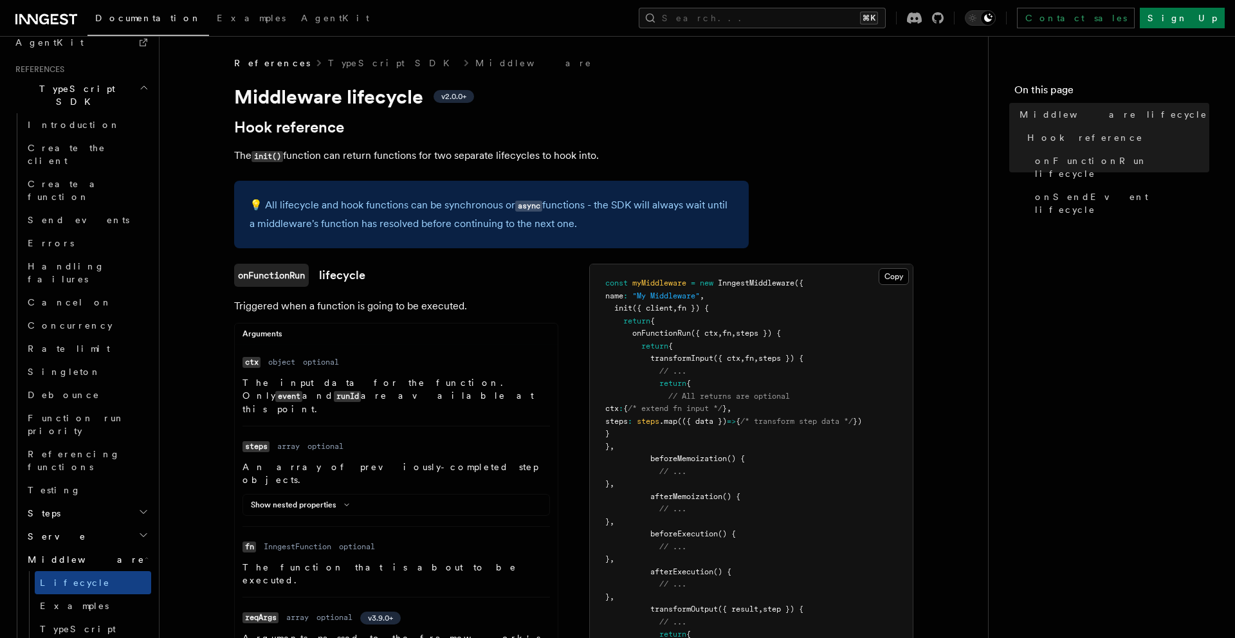
click at [732, 333] on span "fn" at bounding box center [727, 333] width 9 height 9
click at [736, 331] on span "," at bounding box center [734, 333] width 5 height 9
click at [732, 333] on span "fn" at bounding box center [727, 333] width 9 height 9
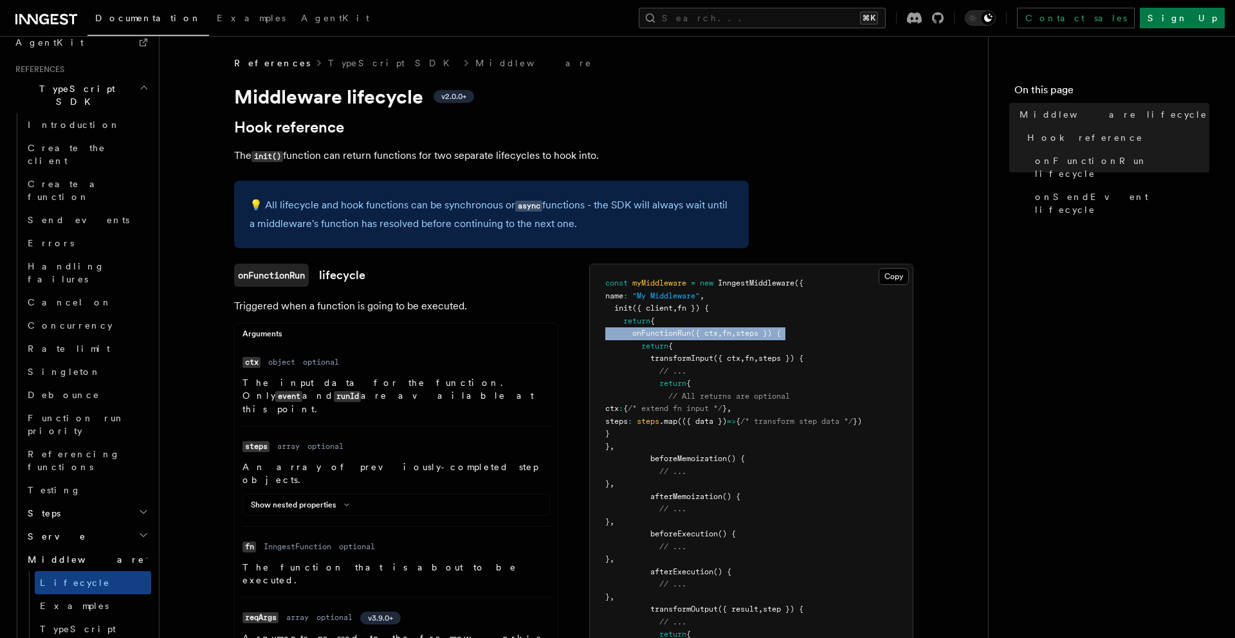
click at [732, 333] on span "fn" at bounding box center [727, 333] width 9 height 9
click at [731, 340] on pre "const myMiddleware = new InngestMiddleware ({ name : "My Middleware" , init ({ …" at bounding box center [751, 572] width 323 height 616
click at [732, 335] on span "fn" at bounding box center [727, 333] width 9 height 9
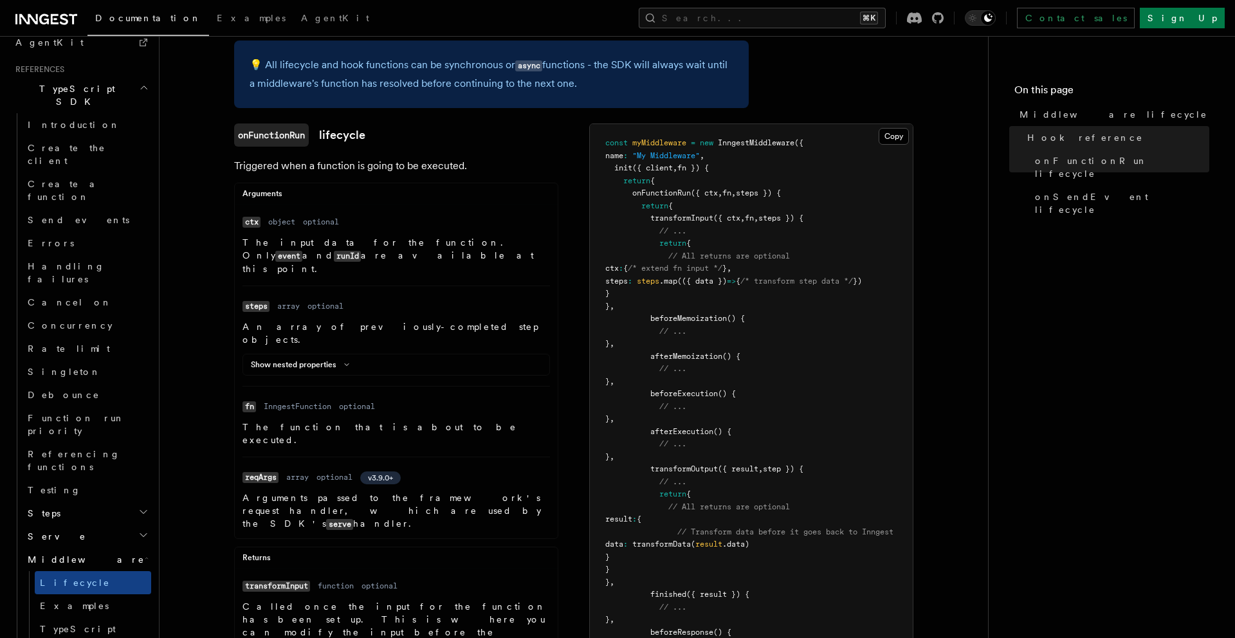
scroll to position [141, 0]
click at [754, 217] on span "fn" at bounding box center [749, 217] width 9 height 9
click at [754, 219] on span "fn" at bounding box center [749, 217] width 9 height 9
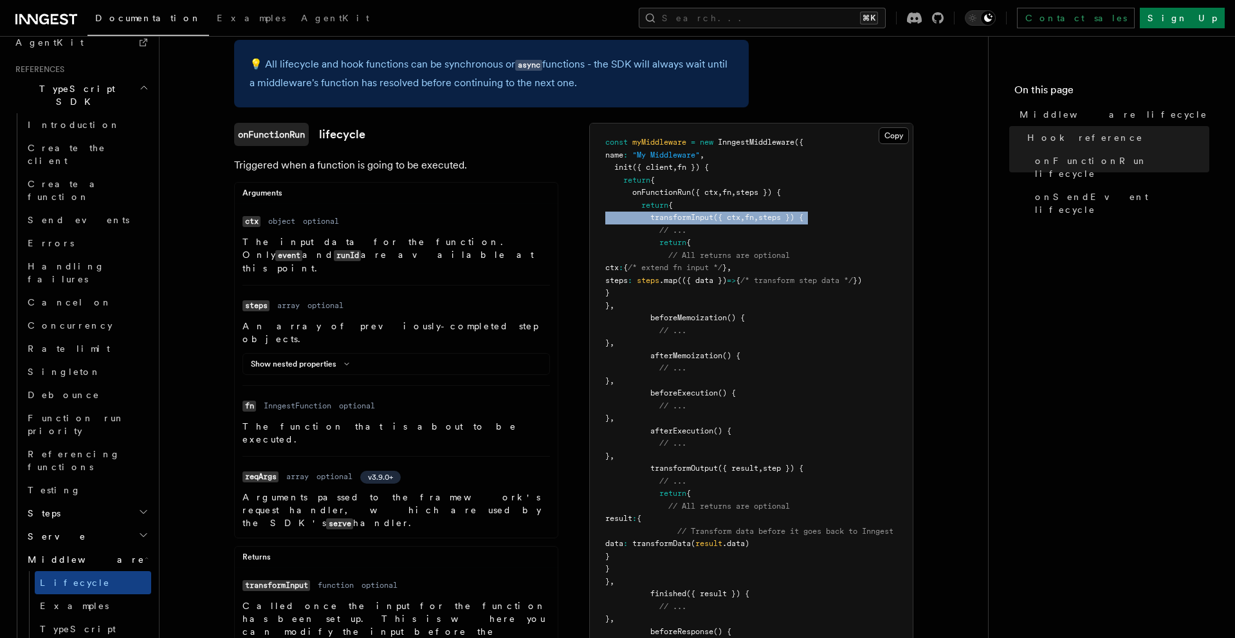
click at [754, 219] on span "fn" at bounding box center [749, 217] width 9 height 9
click at [730, 190] on span "fn" at bounding box center [727, 192] width 9 height 9
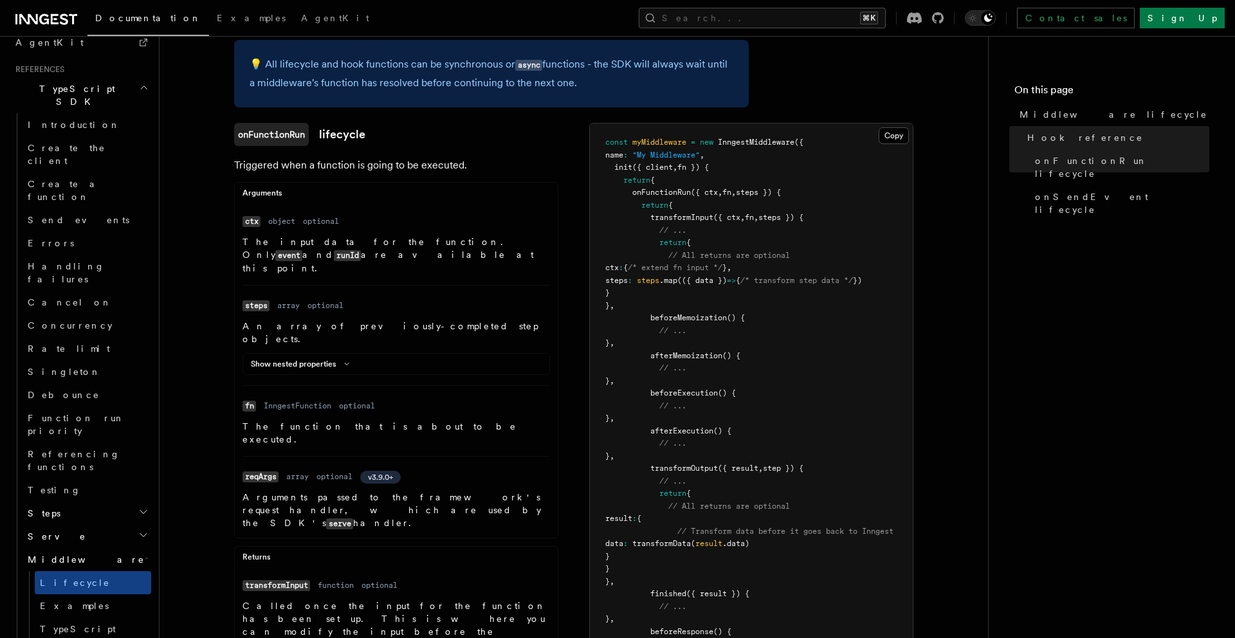
click at [730, 205] on pre "const myMiddleware = new InngestMiddleware ({ name : "My Middleware" , init ({ …" at bounding box center [751, 432] width 323 height 616
click at [667, 192] on span "onFunctionRun" at bounding box center [662, 192] width 59 height 9
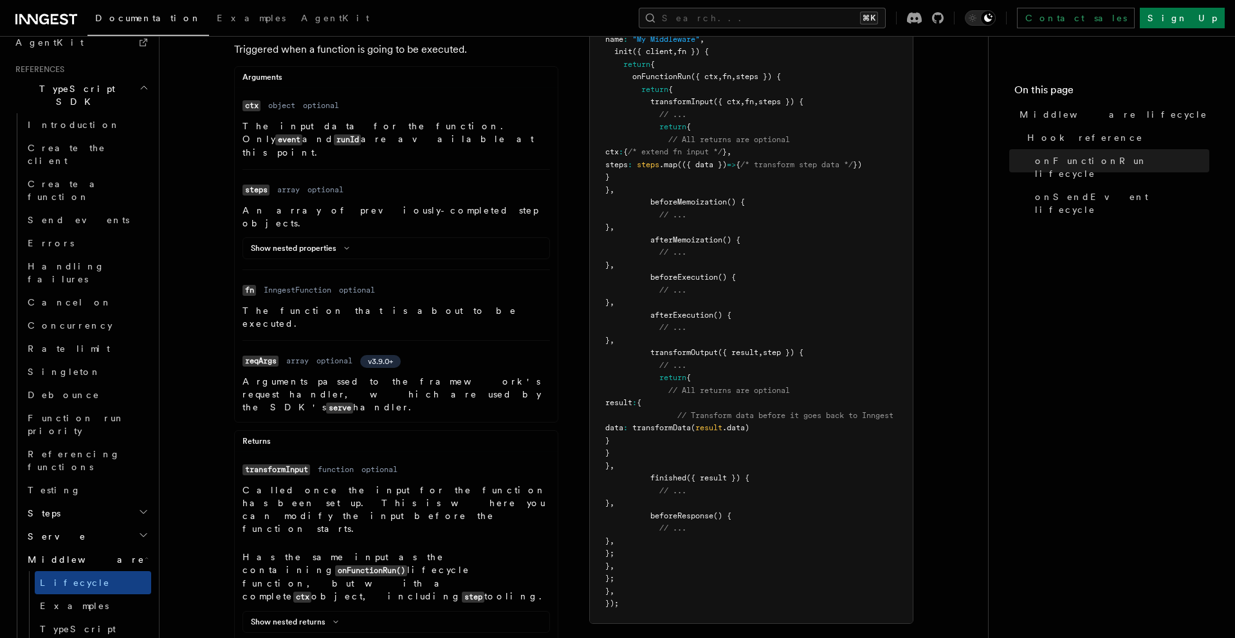
scroll to position [211, 0]
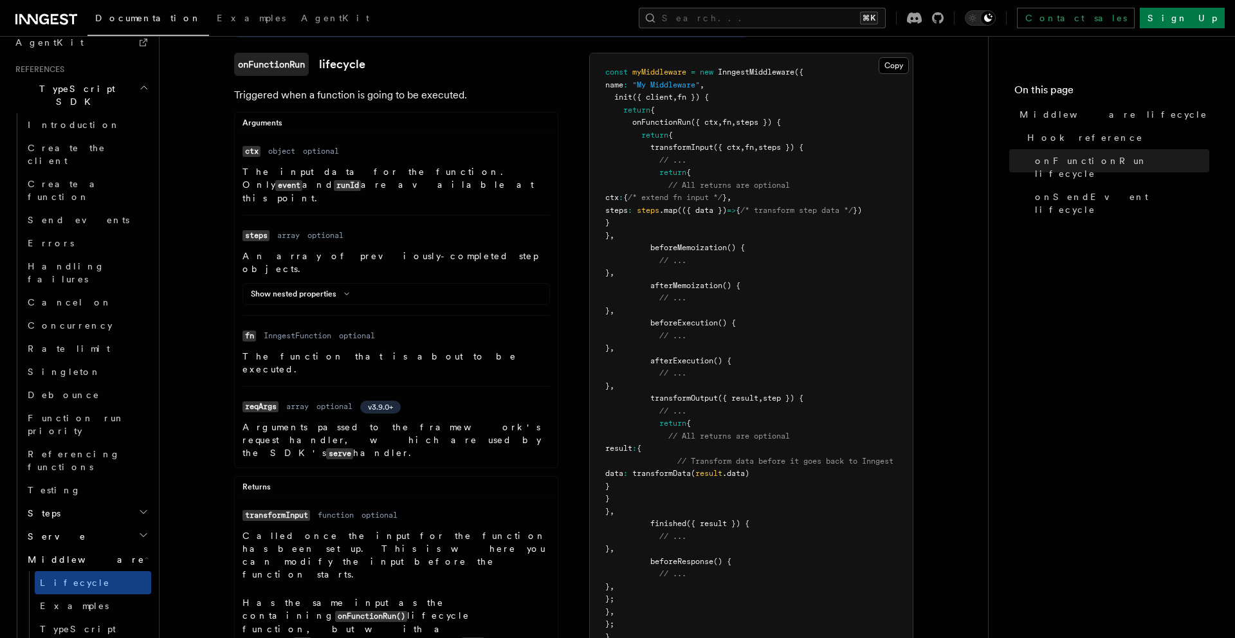
click at [732, 121] on span "fn" at bounding box center [727, 122] width 9 height 9
drag, startPoint x: 236, startPoint y: 337, endPoint x: 442, endPoint y: 345, distance: 206.1
click at [442, 345] on ul "Name ctx Type object Required optional Description The input data for the funct…" at bounding box center [396, 301] width 323 height 319
click at [445, 340] on li "Name fn Type InngestFunction Required optional Description The function that is…" at bounding box center [397, 350] width 308 height 71
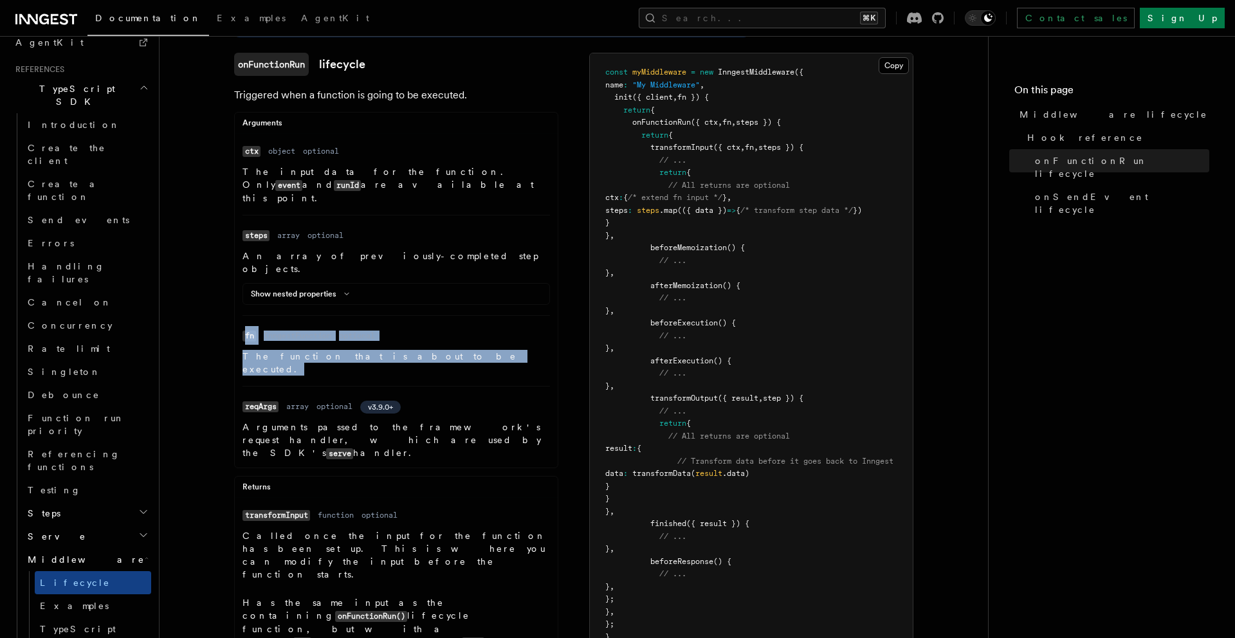
drag, startPoint x: 452, startPoint y: 336, endPoint x: 200, endPoint y: 308, distance: 253.2
